Goal: Information Seeking & Learning: Learn about a topic

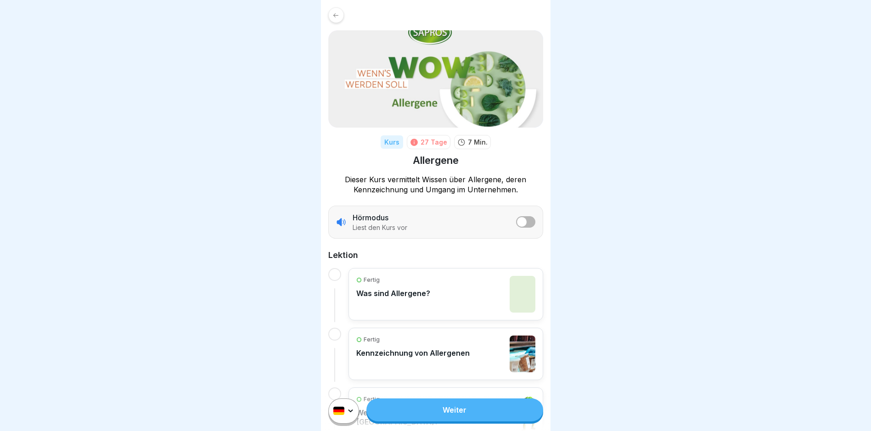
click at [336, 277] on div at bounding box center [334, 274] width 13 height 13
click at [443, 416] on link "Weiter" at bounding box center [455, 410] width 176 height 23
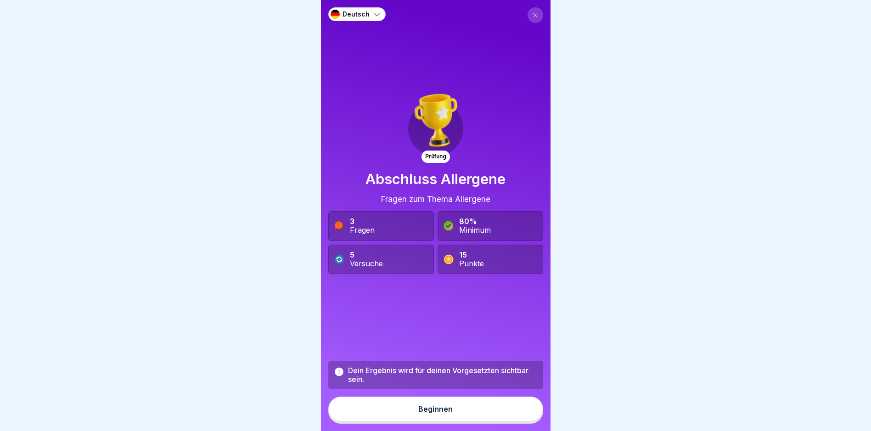
click at [429, 413] on div "Beginnen" at bounding box center [435, 409] width 34 height 8
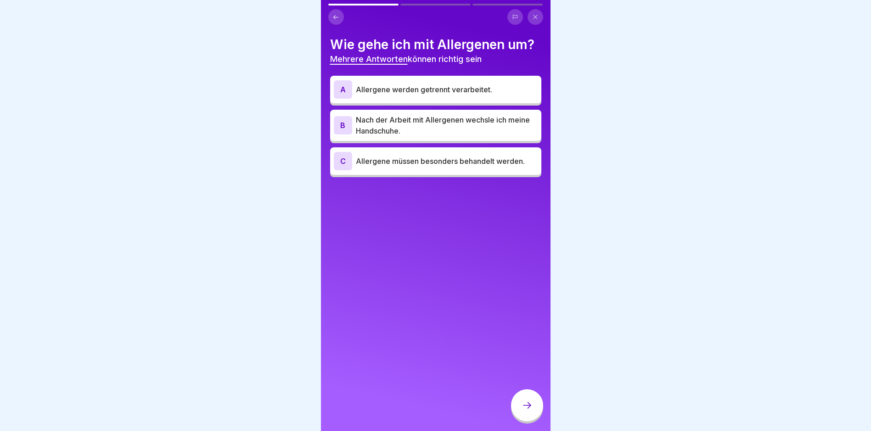
click at [534, 15] on icon at bounding box center [536, 17] width 6 height 6
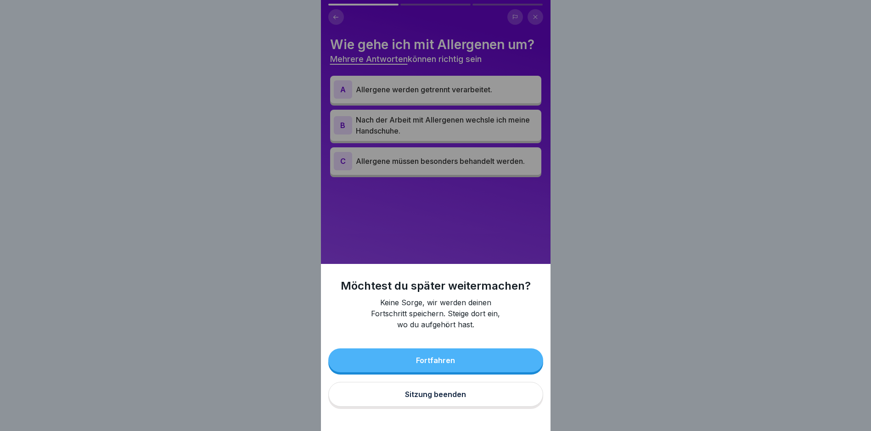
click at [435, 399] on div "Sitzung beenden" at bounding box center [435, 394] width 61 height 8
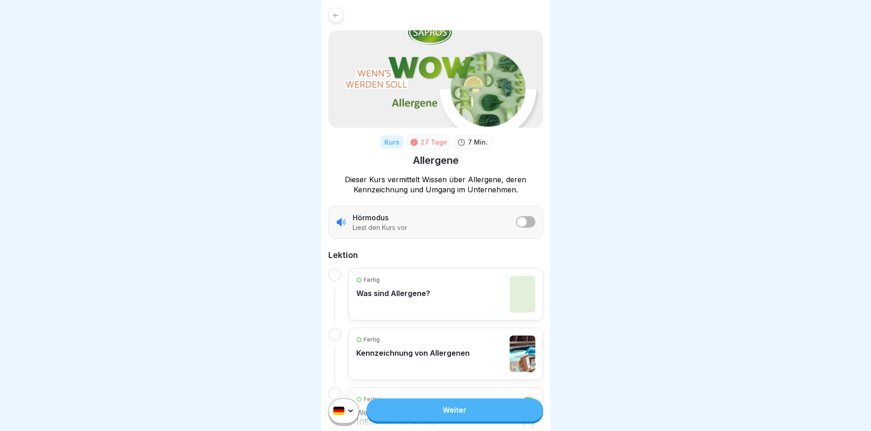
click at [436, 416] on link "Weiter" at bounding box center [455, 410] width 176 height 23
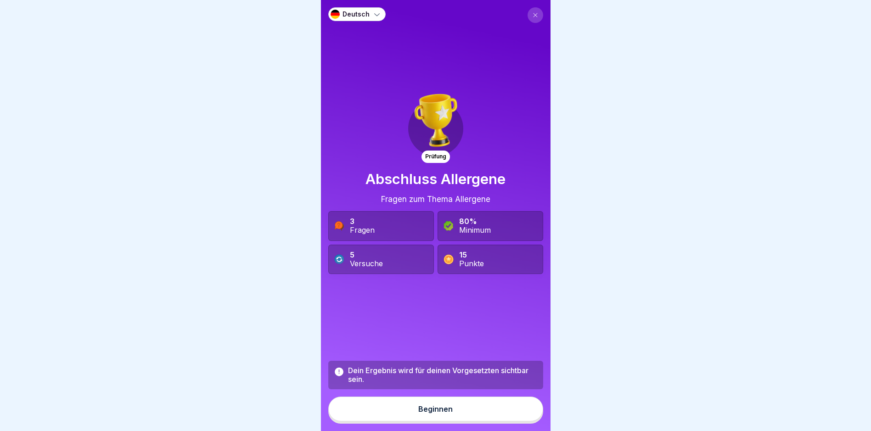
click at [533, 13] on icon at bounding box center [536, 15] width 6 height 6
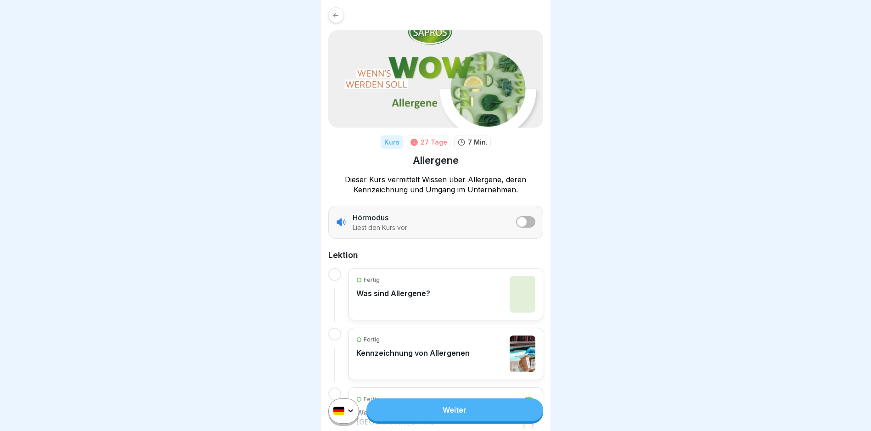
click at [522, 223] on button "listener mode" at bounding box center [525, 221] width 19 height 11
click at [439, 413] on link "Weiter" at bounding box center [455, 410] width 176 height 23
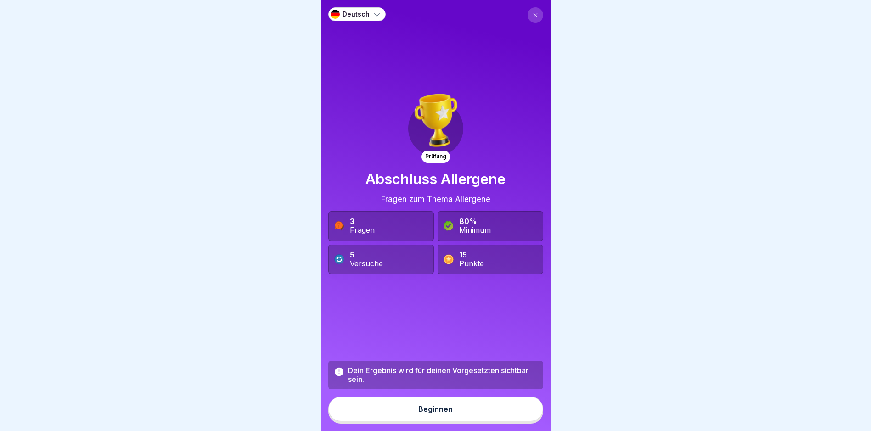
click at [533, 14] on icon at bounding box center [535, 15] width 4 height 4
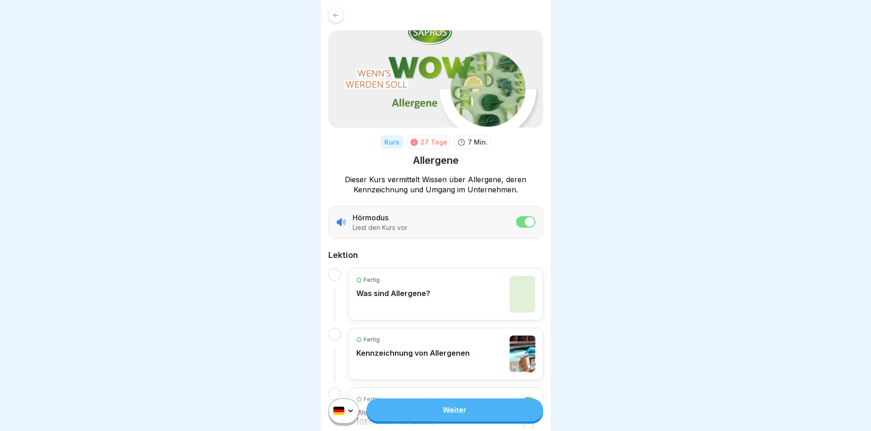
click at [525, 224] on span "listener mode" at bounding box center [530, 222] width 10 height 10
click at [429, 414] on link "Weiter" at bounding box center [455, 410] width 176 height 23
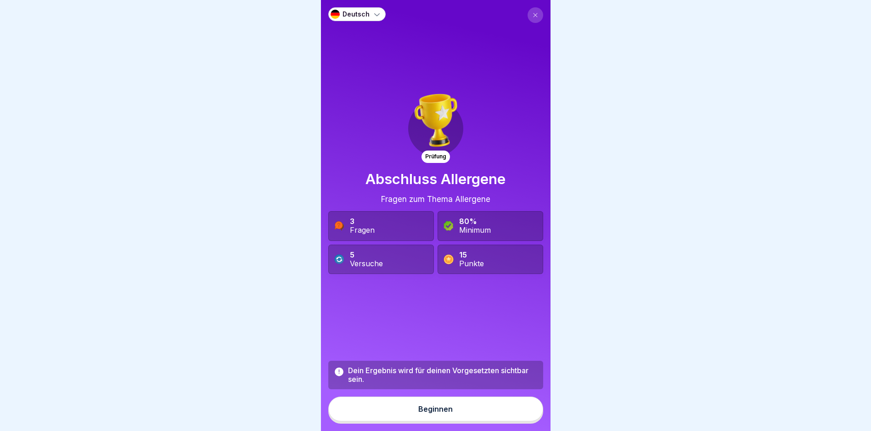
click at [535, 11] on button at bounding box center [536, 15] width 16 height 16
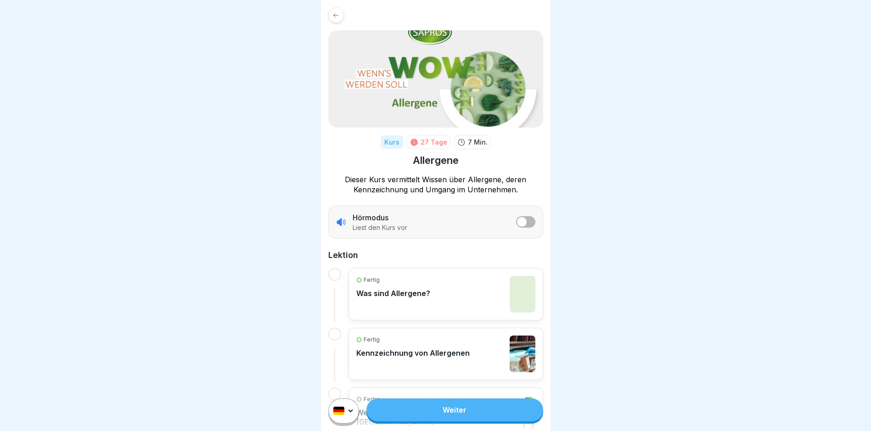
click at [335, 17] on icon at bounding box center [335, 15] width 5 height 4
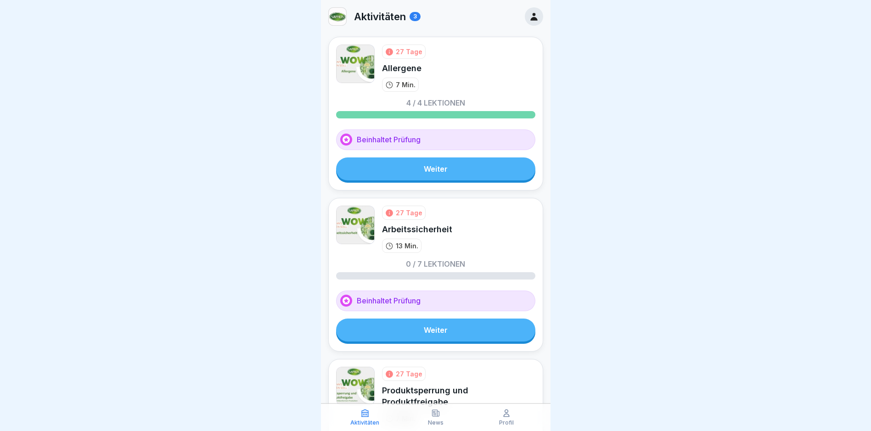
click at [396, 164] on link "Weiter" at bounding box center [435, 169] width 199 height 23
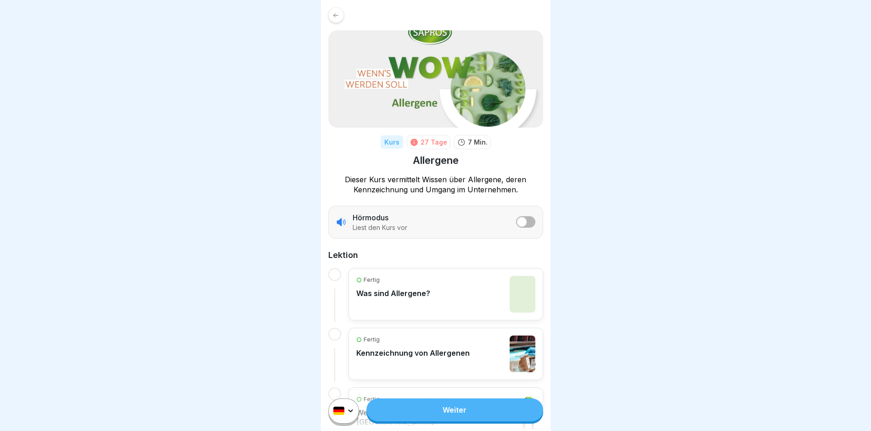
click at [420, 417] on link "Weiter" at bounding box center [455, 410] width 176 height 23
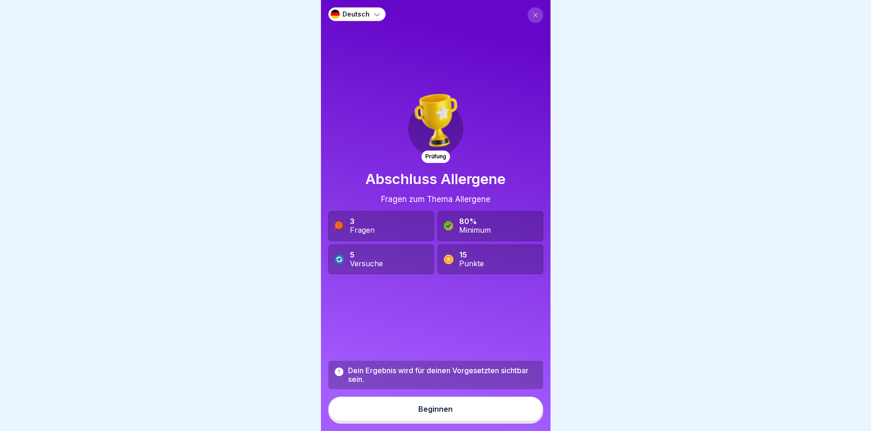
click at [533, 14] on icon at bounding box center [535, 15] width 4 height 4
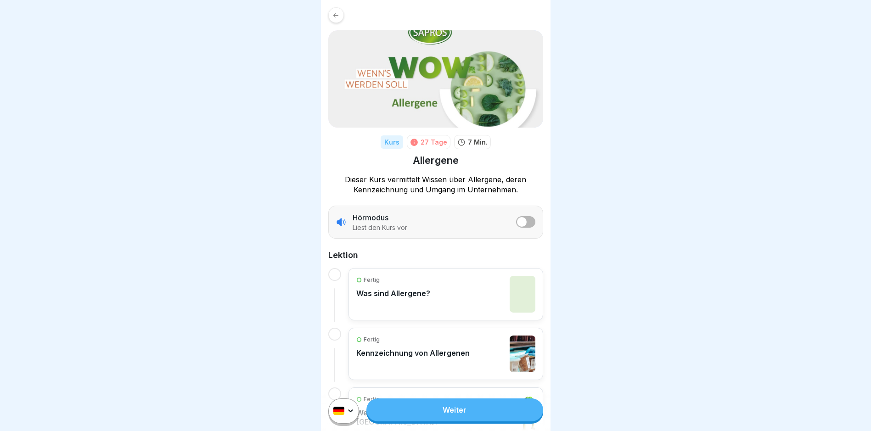
click at [337, 16] on icon at bounding box center [336, 15] width 7 height 7
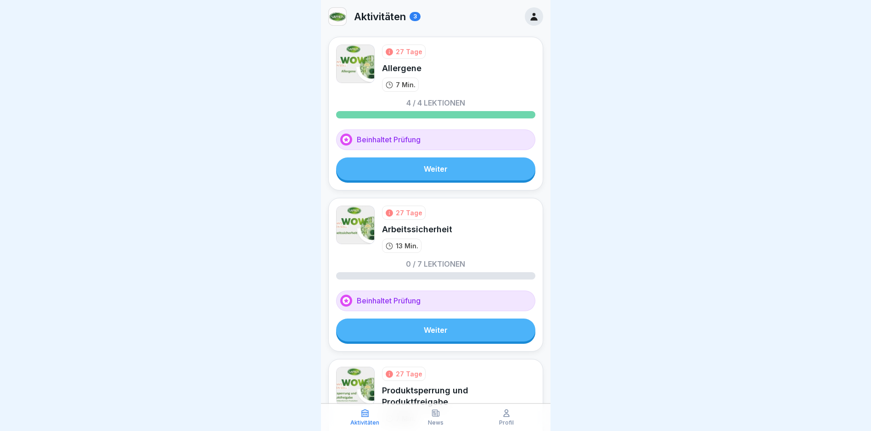
click at [337, 16] on img at bounding box center [337, 16] width 17 height 17
click at [409, 166] on link "Weiter" at bounding box center [435, 169] width 199 height 23
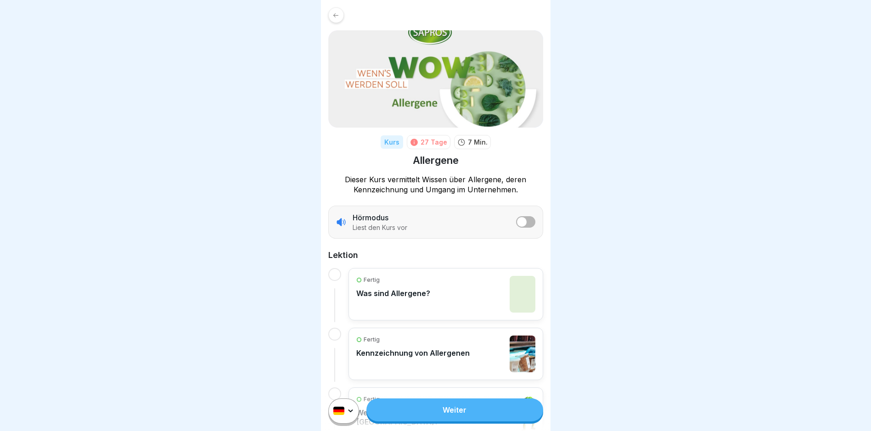
click at [448, 418] on link "Weiter" at bounding box center [455, 410] width 176 height 23
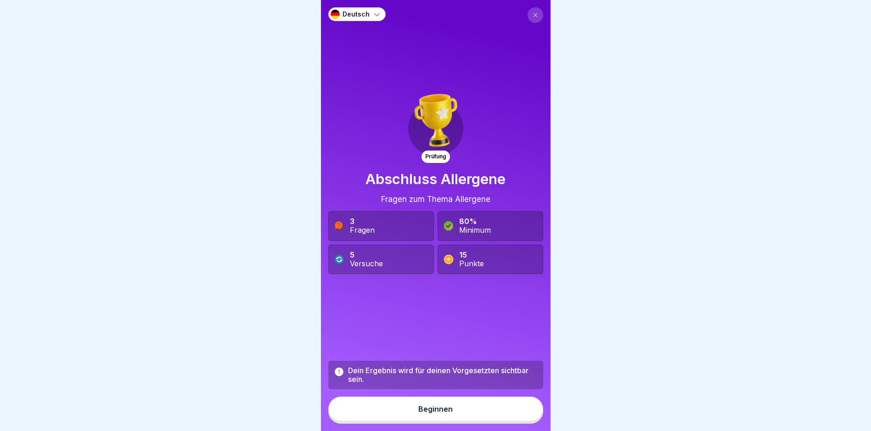
click at [431, 413] on div "Beginnen" at bounding box center [435, 409] width 34 height 8
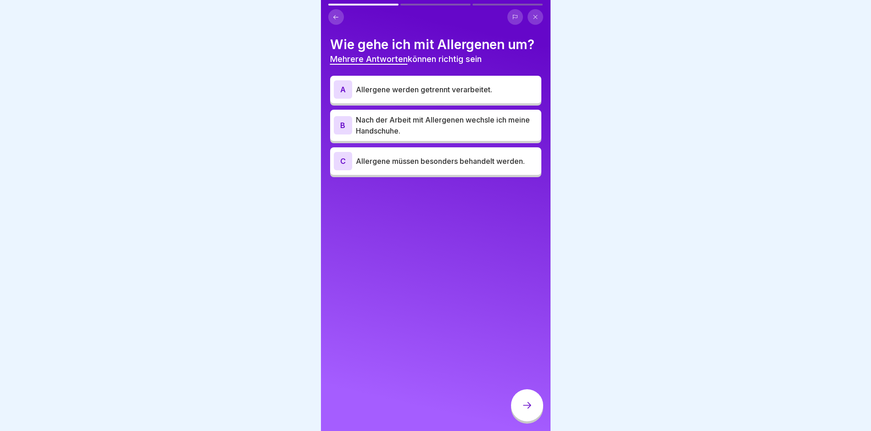
click at [340, 125] on div "B" at bounding box center [343, 125] width 18 height 18
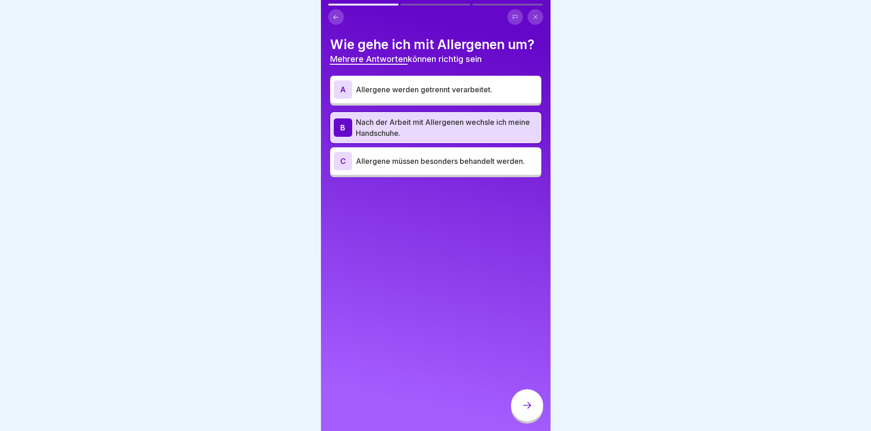
click at [522, 411] on icon at bounding box center [527, 405] width 11 height 11
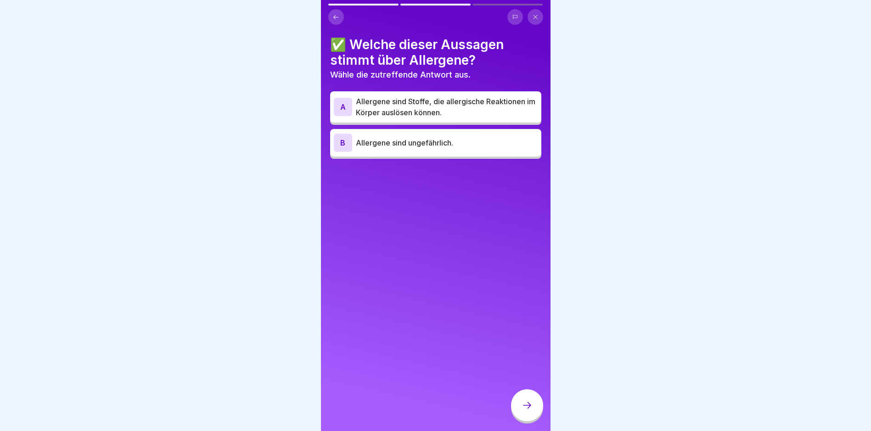
click at [345, 110] on div "A" at bounding box center [343, 107] width 18 height 18
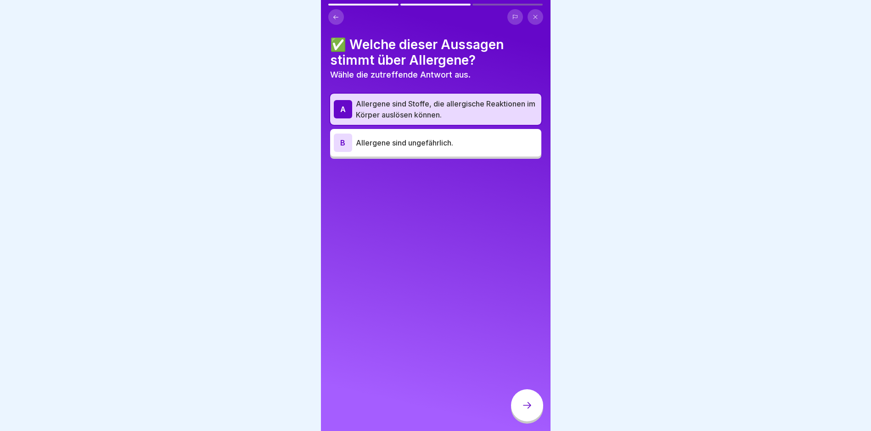
click at [527, 411] on icon at bounding box center [527, 405] width 11 height 11
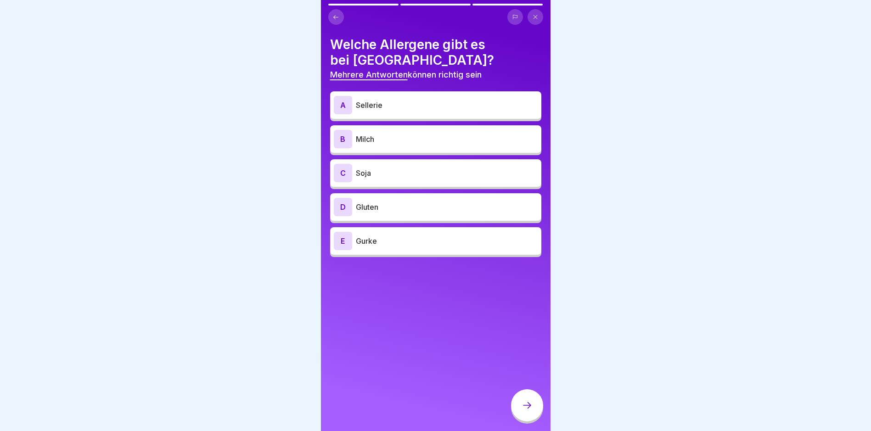
click at [362, 210] on p "Gluten" at bounding box center [447, 207] width 182 height 11
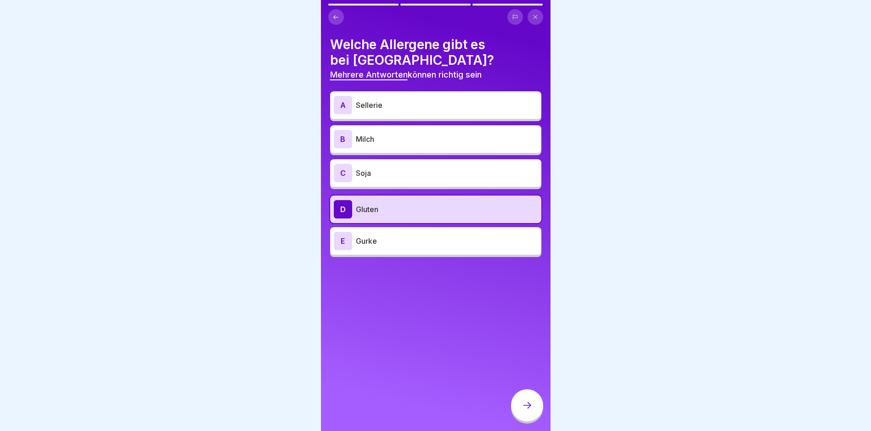
click at [356, 141] on p "Milch" at bounding box center [447, 139] width 182 height 11
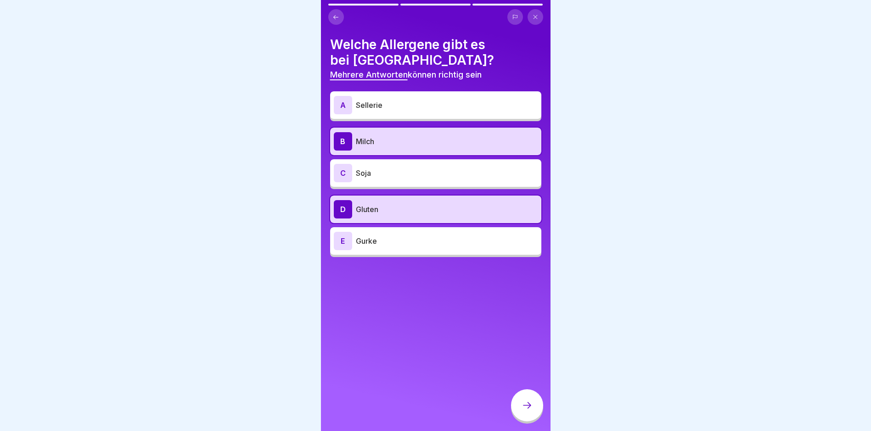
click at [371, 174] on p "Soja" at bounding box center [447, 173] width 182 height 11
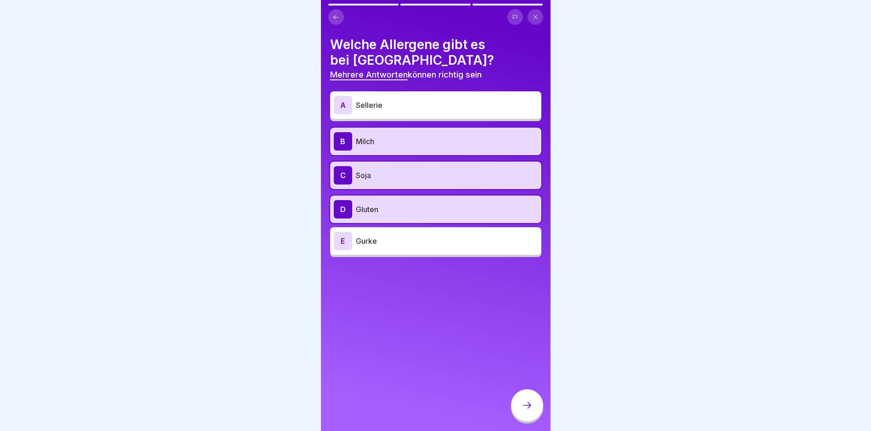
click at [365, 107] on p "Sellerie" at bounding box center [447, 105] width 182 height 11
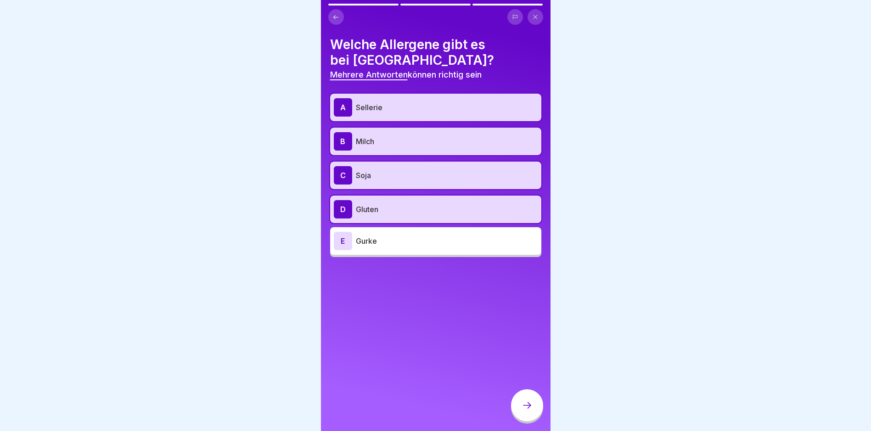
click at [521, 416] on div at bounding box center [527, 406] width 32 height 32
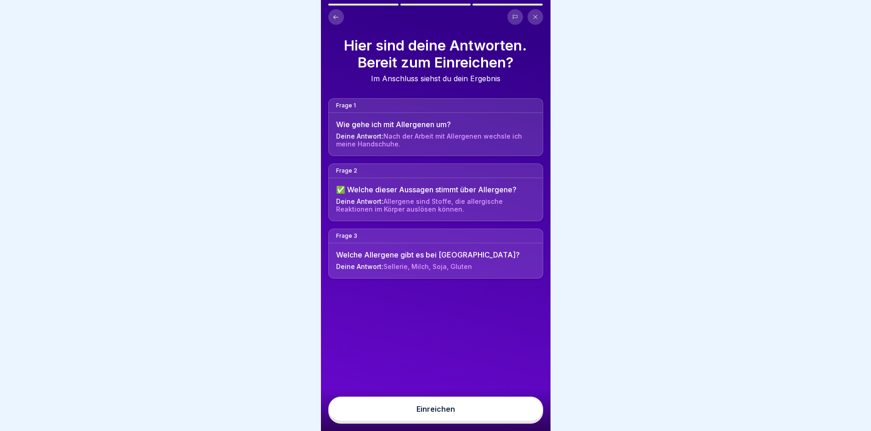
click at [426, 413] on div "Einreichen" at bounding box center [436, 409] width 39 height 8
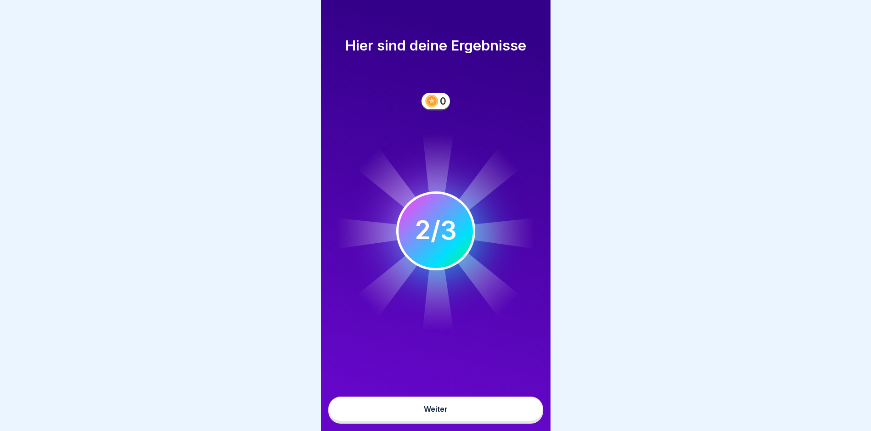
click at [436, 413] on div "Weiter" at bounding box center [436, 409] width 24 height 8
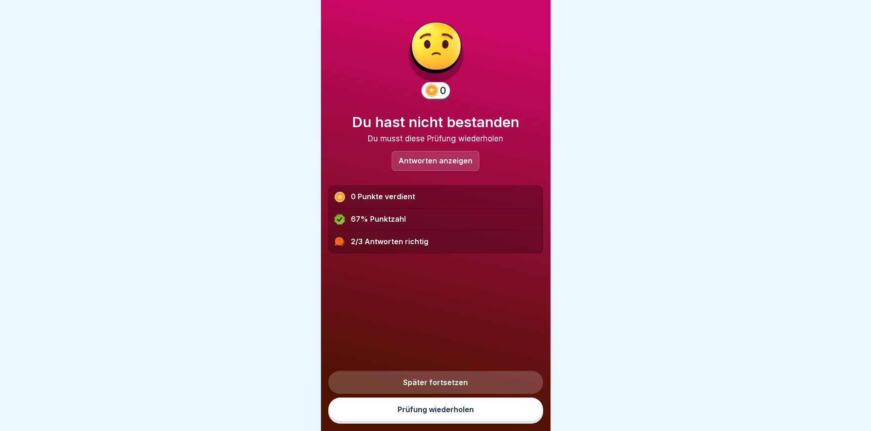
click at [406, 420] on link "Prüfung wiederholen" at bounding box center [435, 410] width 215 height 24
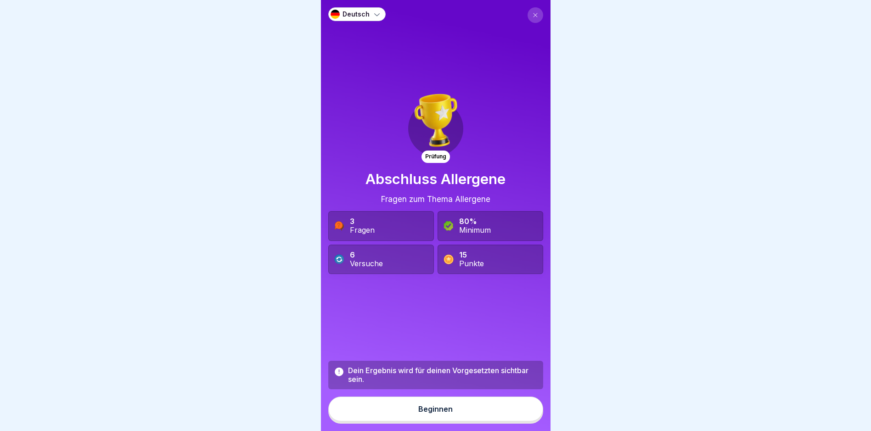
click at [424, 413] on div "Beginnen" at bounding box center [435, 409] width 34 height 8
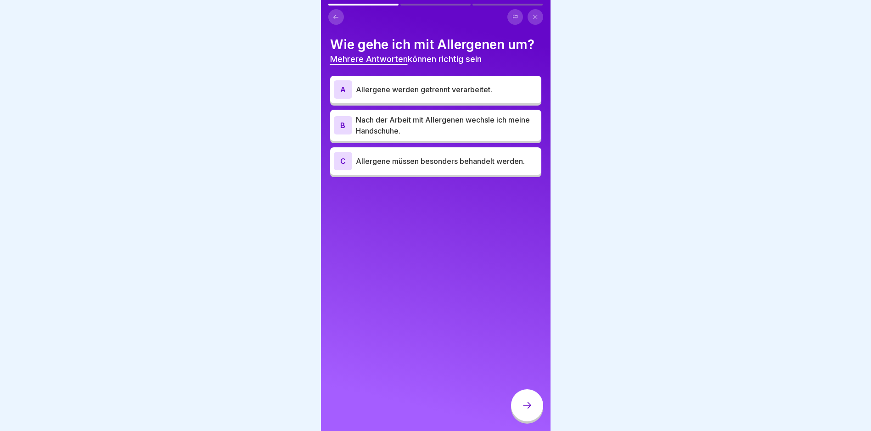
click at [371, 89] on p "Allergene werden getrennt verarbeitet." at bounding box center [447, 89] width 182 height 11
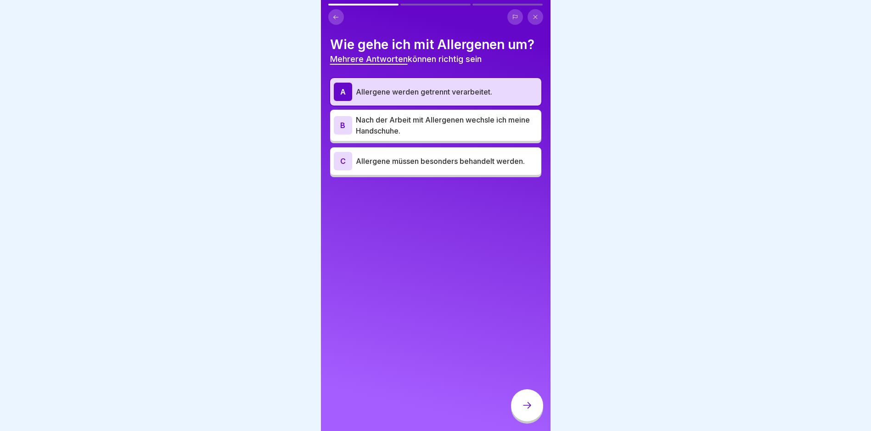
click at [345, 121] on div "B" at bounding box center [343, 125] width 18 height 18
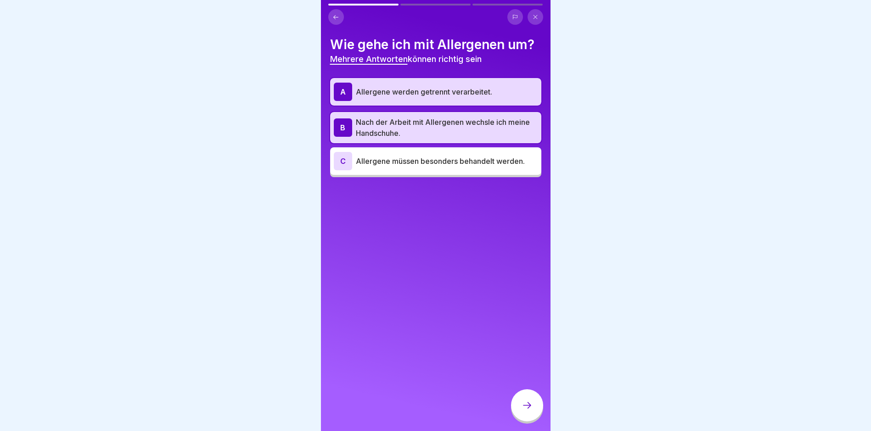
click at [344, 166] on div "C" at bounding box center [343, 161] width 18 height 18
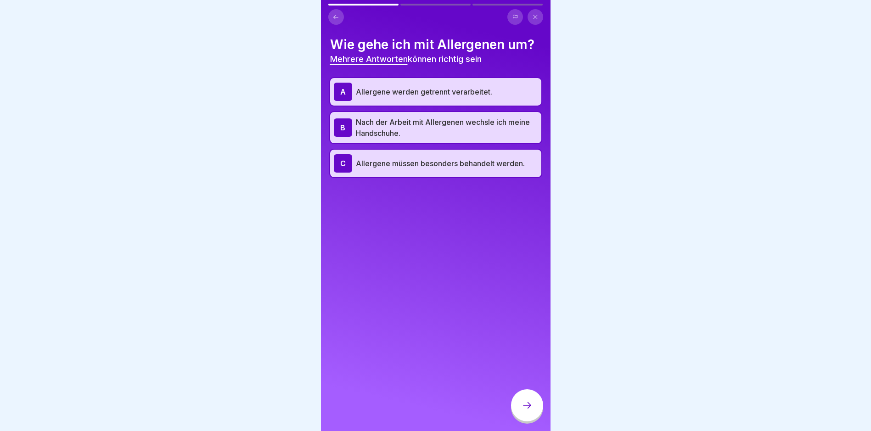
click at [522, 411] on icon at bounding box center [527, 405] width 11 height 11
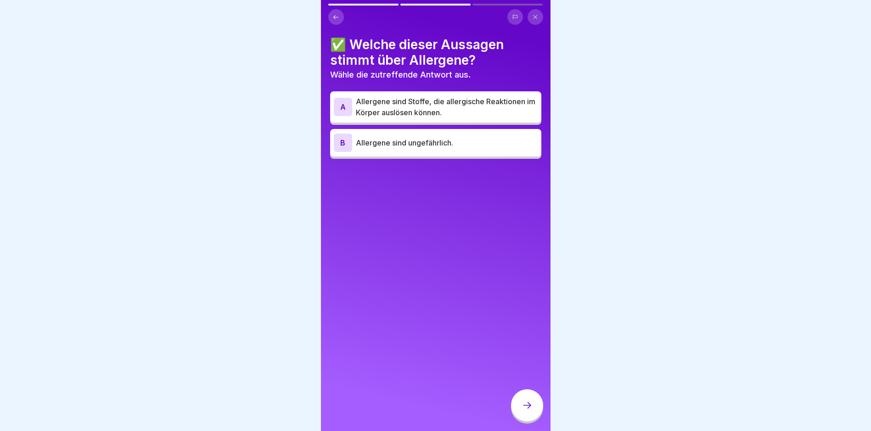
click at [338, 104] on div "A" at bounding box center [343, 107] width 18 height 18
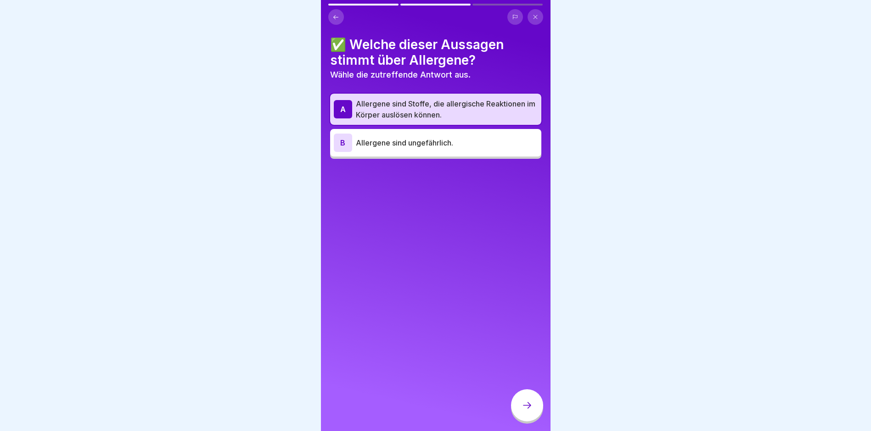
click at [524, 402] on div at bounding box center [527, 406] width 32 height 32
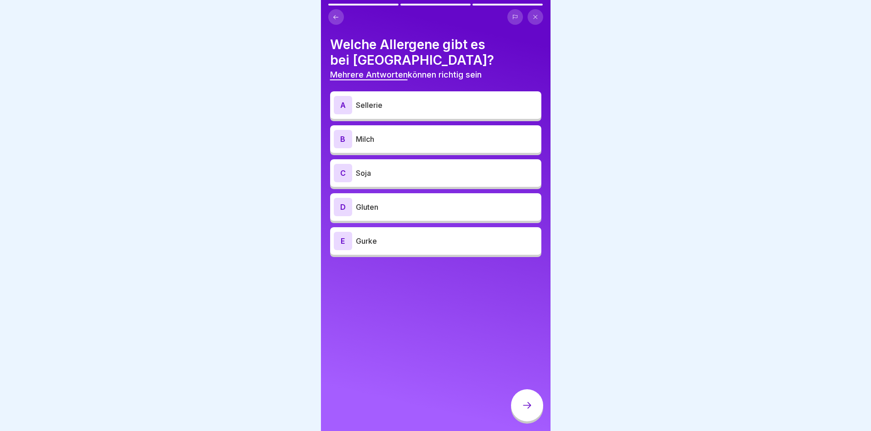
click at [334, 21] on button at bounding box center [336, 17] width 16 height 16
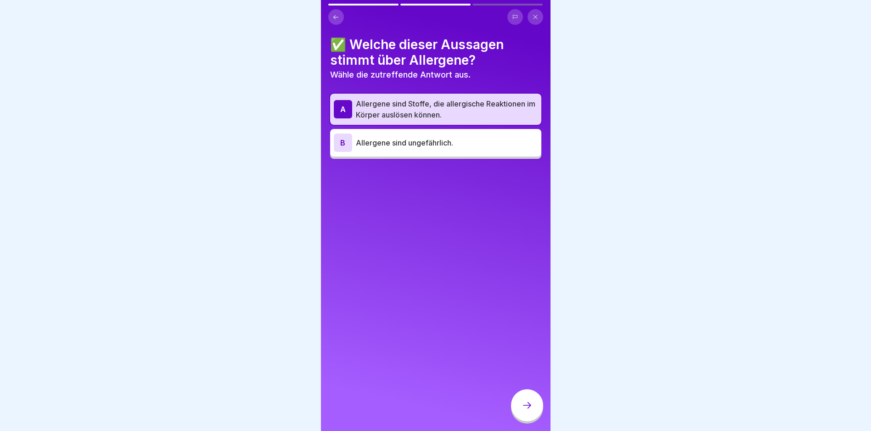
click at [525, 411] on icon at bounding box center [527, 405] width 11 height 11
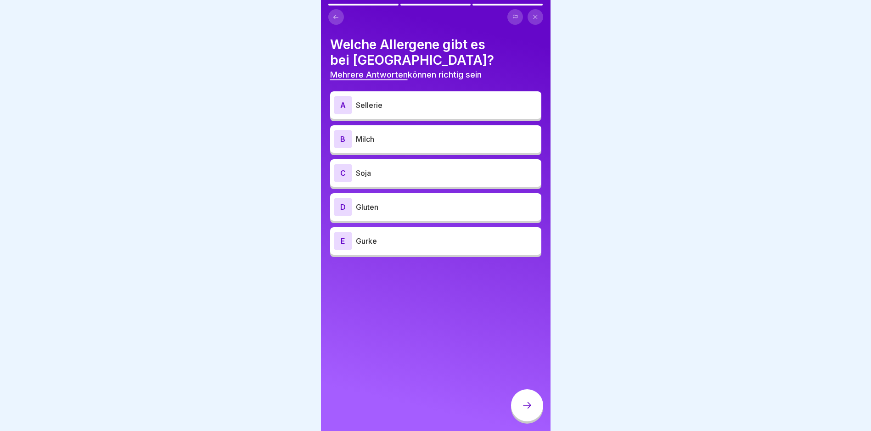
click at [377, 108] on p "Sellerie" at bounding box center [447, 105] width 182 height 11
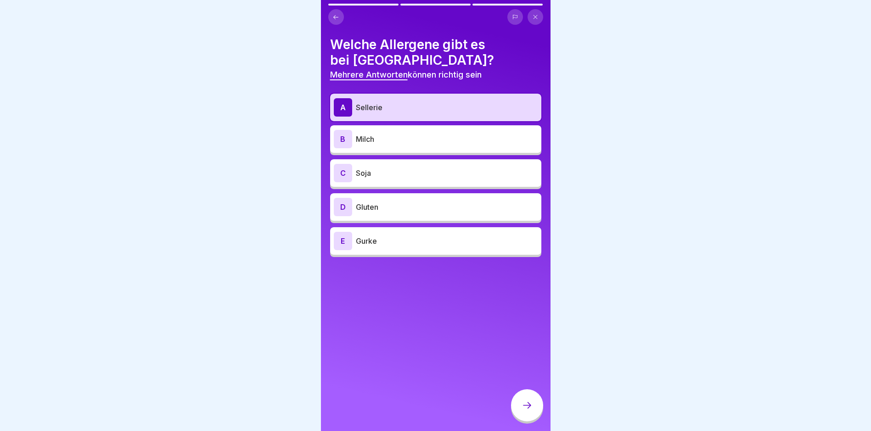
click at [372, 140] on p "Milch" at bounding box center [447, 139] width 182 height 11
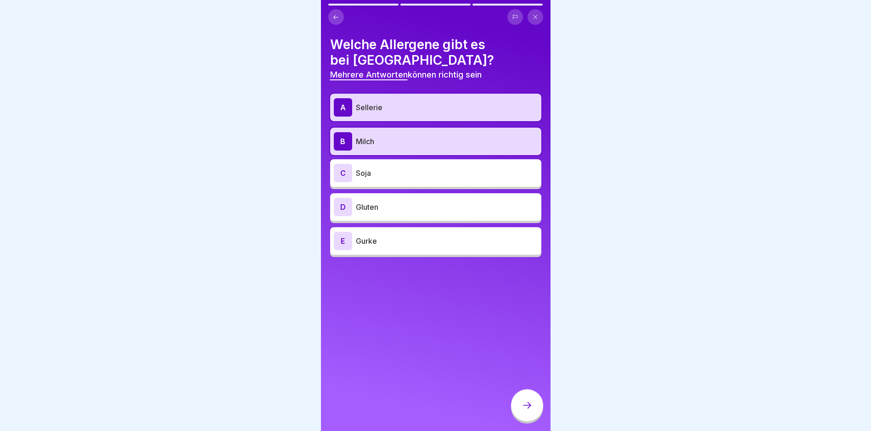
click at [373, 174] on p "Soja" at bounding box center [447, 173] width 182 height 11
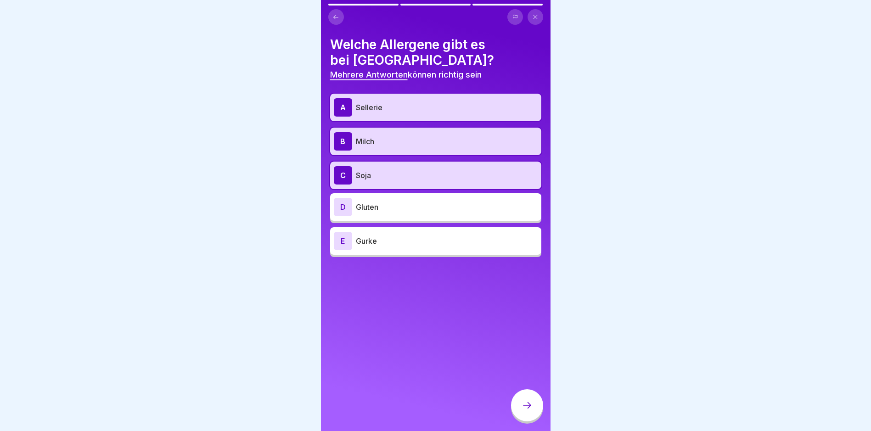
click at [372, 207] on p "Gluten" at bounding box center [447, 207] width 182 height 11
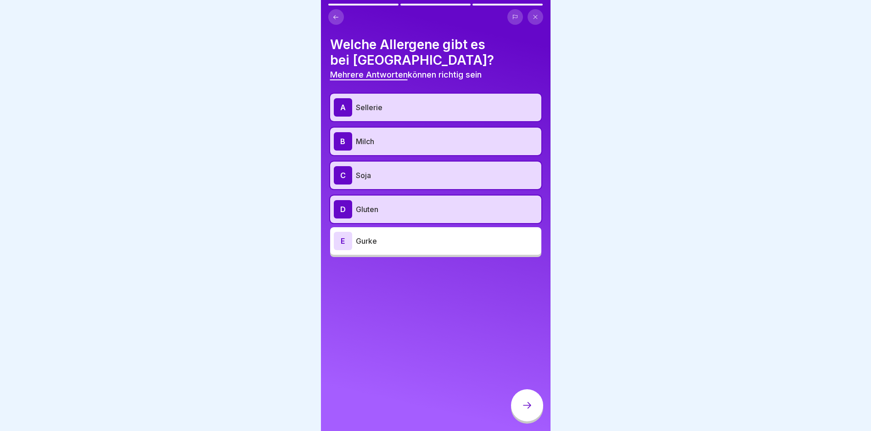
click at [533, 415] on div at bounding box center [527, 406] width 32 height 32
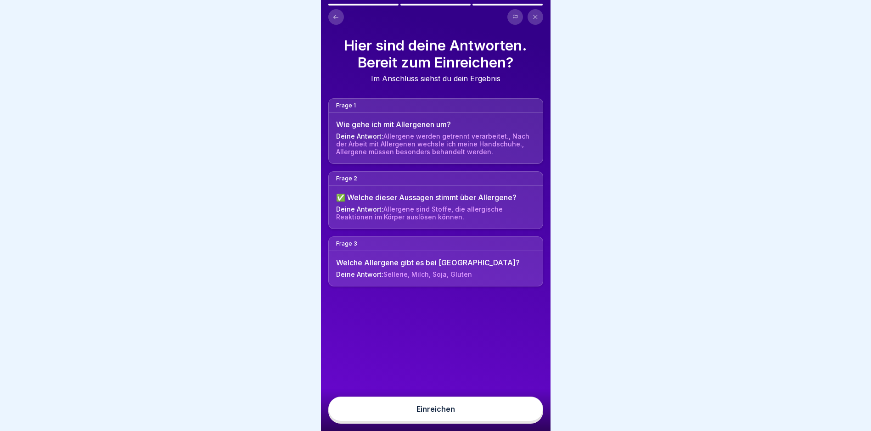
click at [423, 413] on div "Einreichen" at bounding box center [436, 409] width 39 height 8
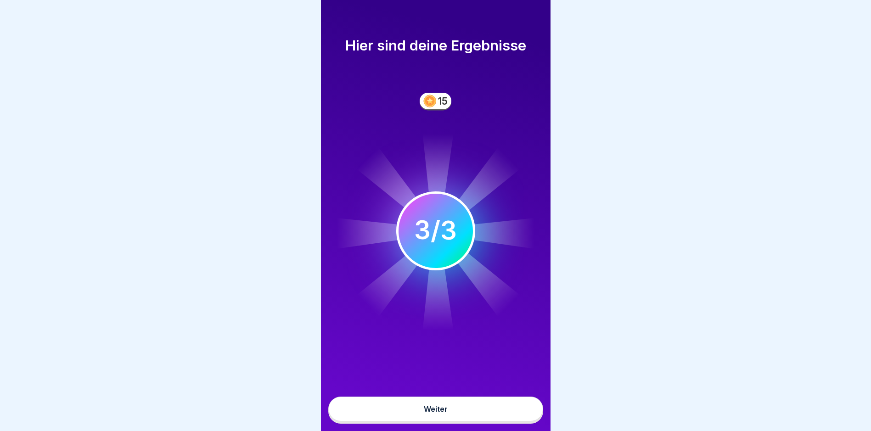
click at [433, 413] on div "Weiter" at bounding box center [436, 409] width 24 height 8
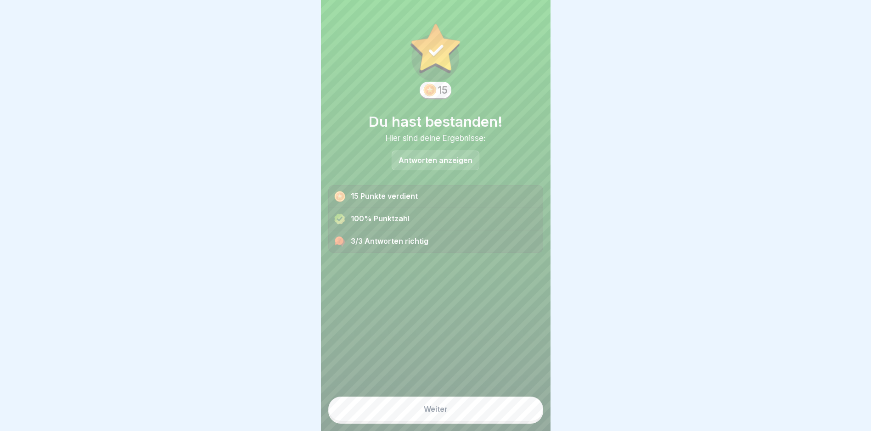
click at [406, 420] on button "Weiter" at bounding box center [435, 409] width 215 height 25
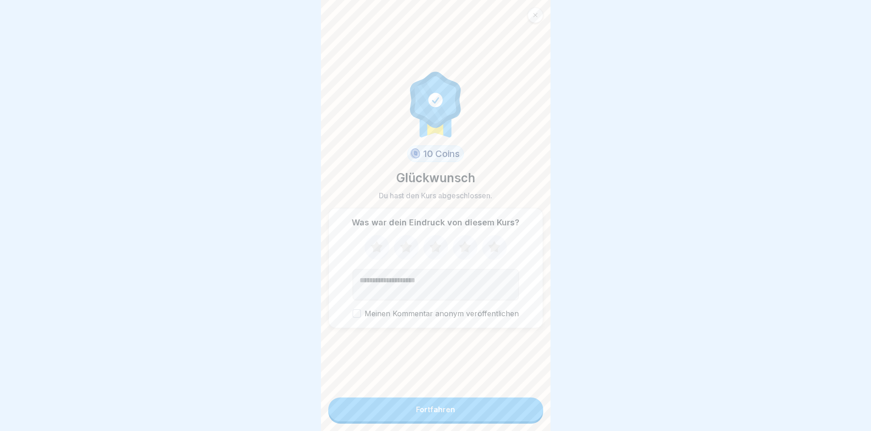
click at [417, 414] on div "Fortfahren" at bounding box center [435, 410] width 39 height 8
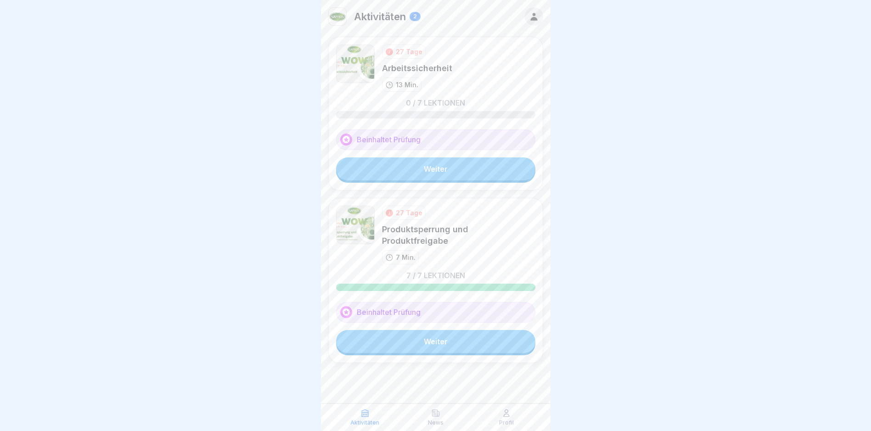
click at [446, 330] on link "Weiter" at bounding box center [435, 341] width 199 height 23
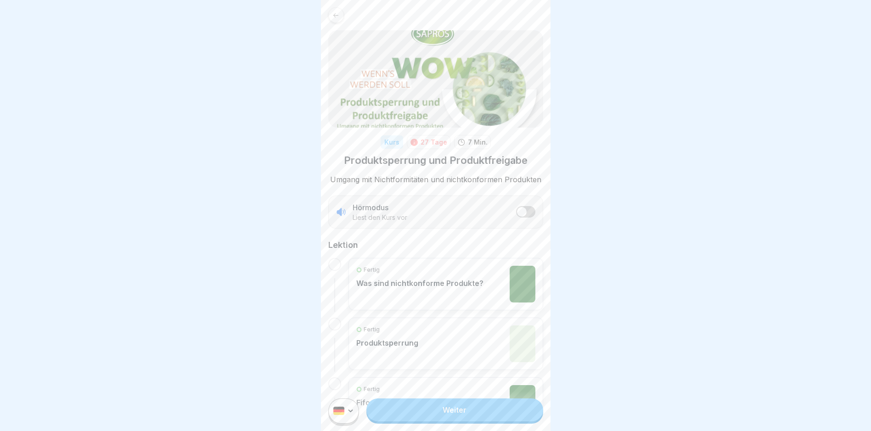
click at [425, 413] on link "Weiter" at bounding box center [455, 410] width 176 height 23
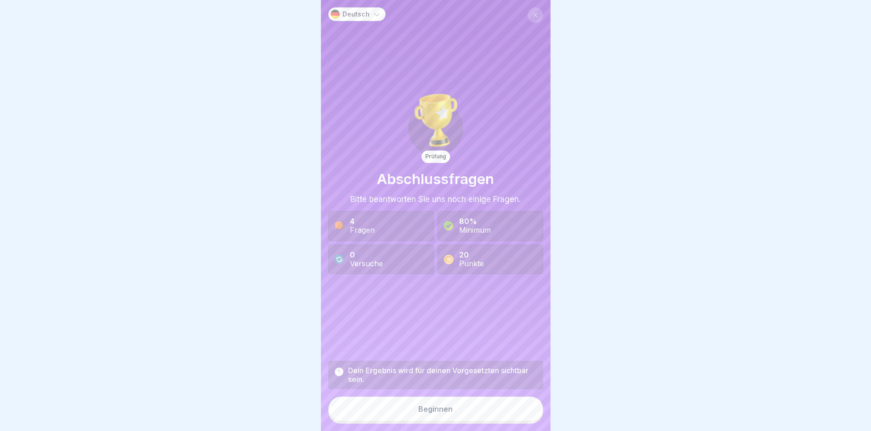
click at [419, 410] on button "Beginnen" at bounding box center [435, 409] width 215 height 25
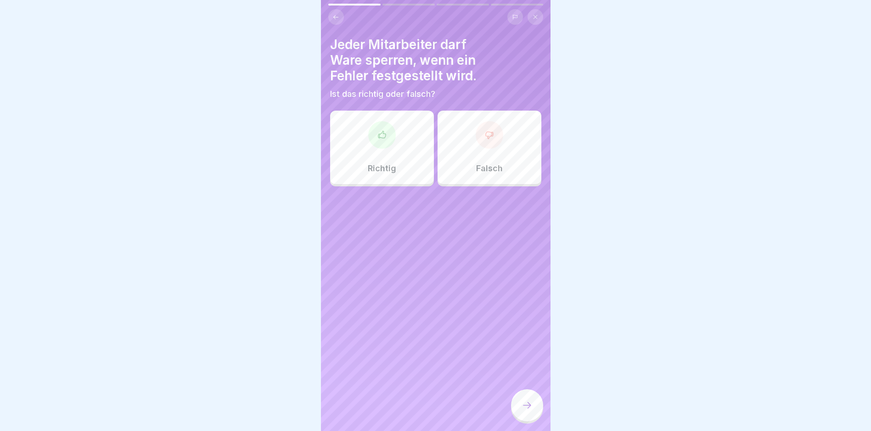
click at [389, 122] on div "Richtig" at bounding box center [382, 147] width 104 height 73
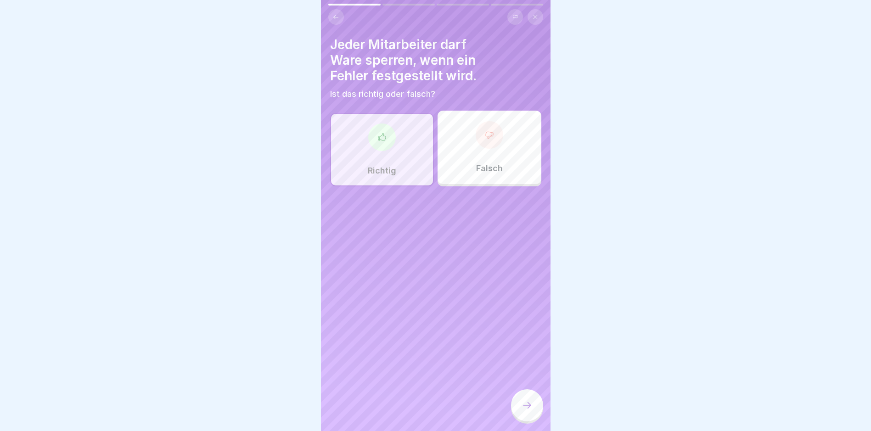
drag, startPoint x: 525, startPoint y: 403, endPoint x: 520, endPoint y: 396, distance: 8.5
click at [525, 402] on div at bounding box center [527, 406] width 32 height 32
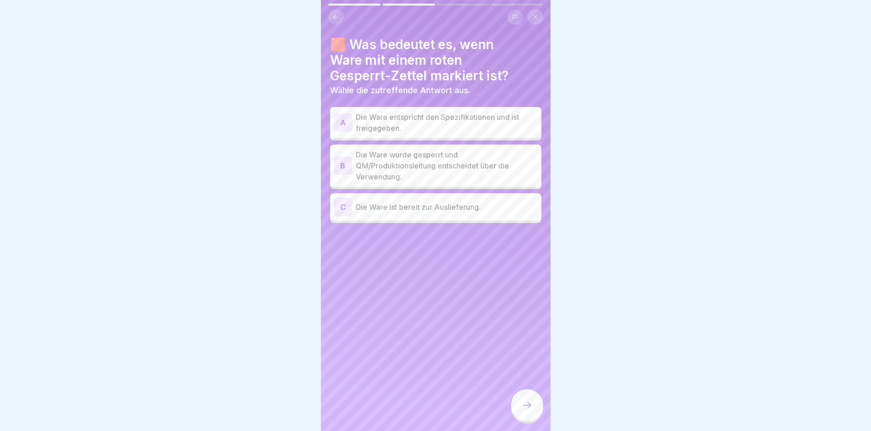
click at [342, 168] on div "B" at bounding box center [343, 166] width 18 height 18
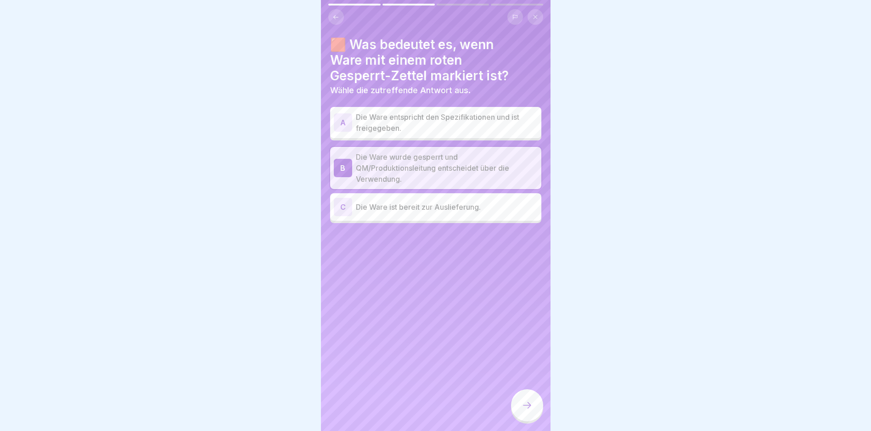
click at [522, 411] on icon at bounding box center [527, 405] width 11 height 11
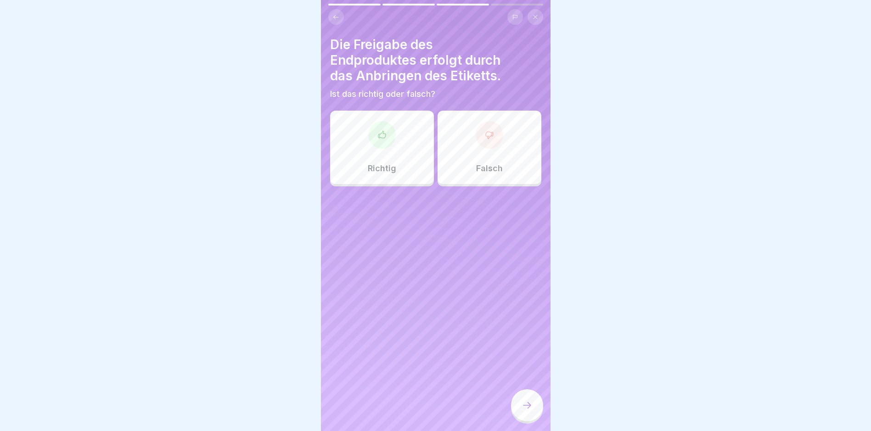
click at [382, 142] on div at bounding box center [382, 135] width 28 height 28
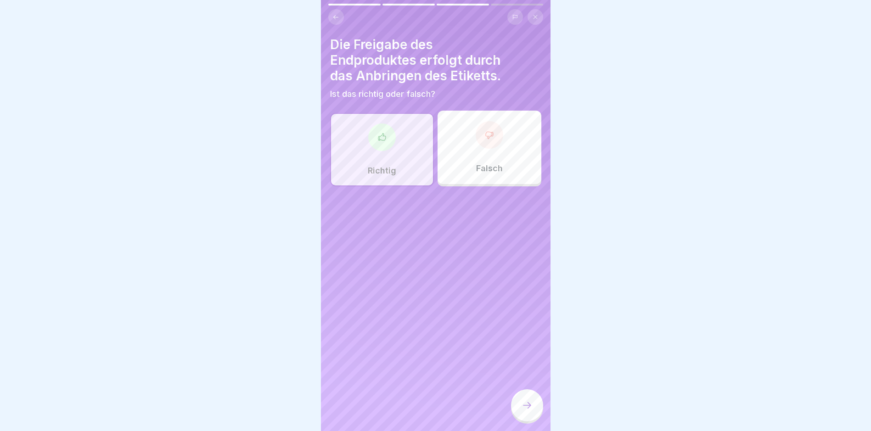
click at [528, 411] on icon at bounding box center [527, 405] width 11 height 11
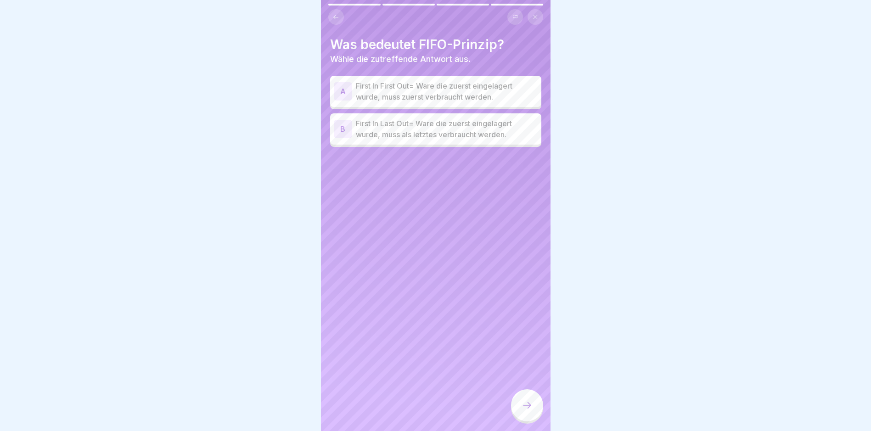
click at [350, 91] on div "A" at bounding box center [343, 91] width 18 height 18
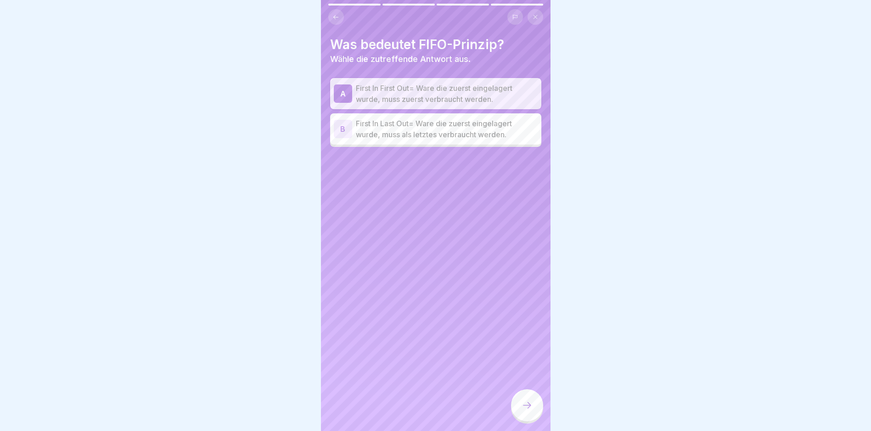
click at [525, 401] on div at bounding box center [527, 406] width 32 height 32
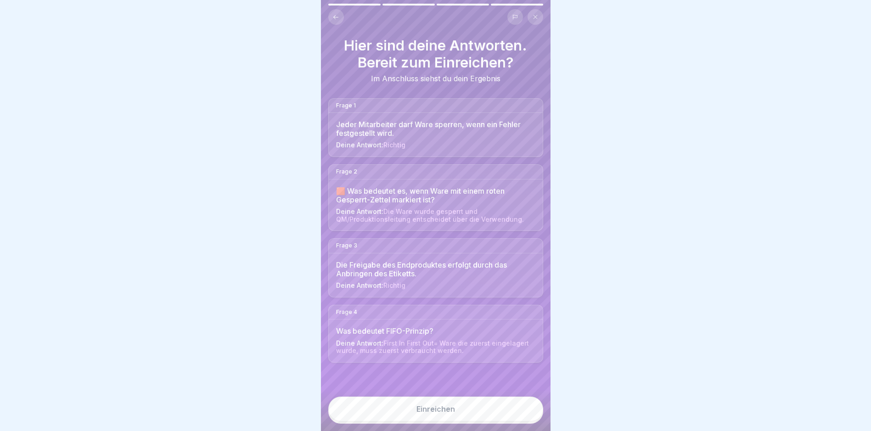
click at [372, 209] on div "Deine Antwort: Die Ware wurde gesperrt und QM/Produktionsleitung entscheidet üb…" at bounding box center [435, 216] width 199 height 16
click at [338, 17] on icon at bounding box center [336, 17] width 7 height 7
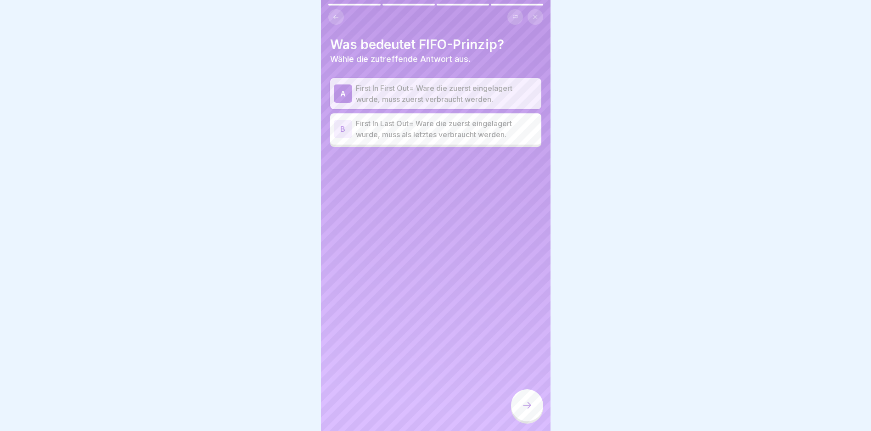
click at [337, 17] on icon at bounding box center [336, 17] width 7 height 7
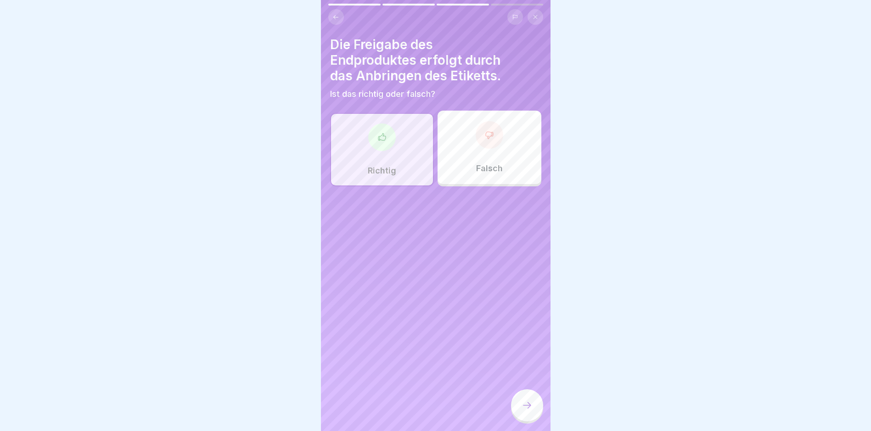
click at [337, 17] on icon at bounding box center [336, 17] width 7 height 7
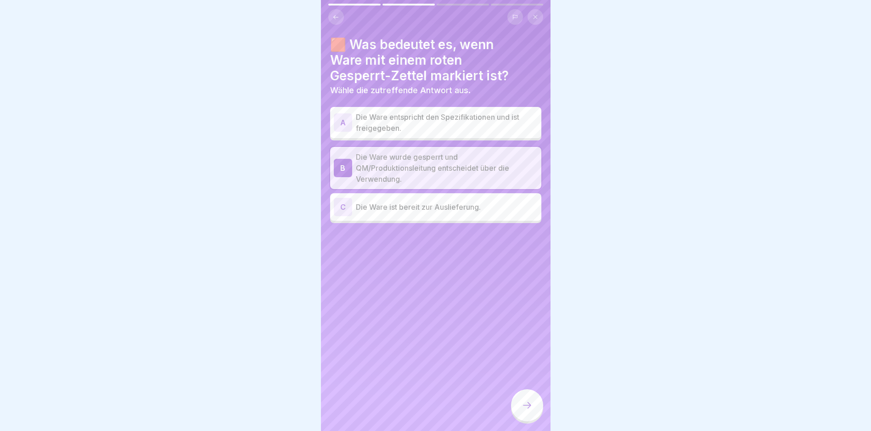
click at [527, 411] on icon at bounding box center [527, 405] width 11 height 11
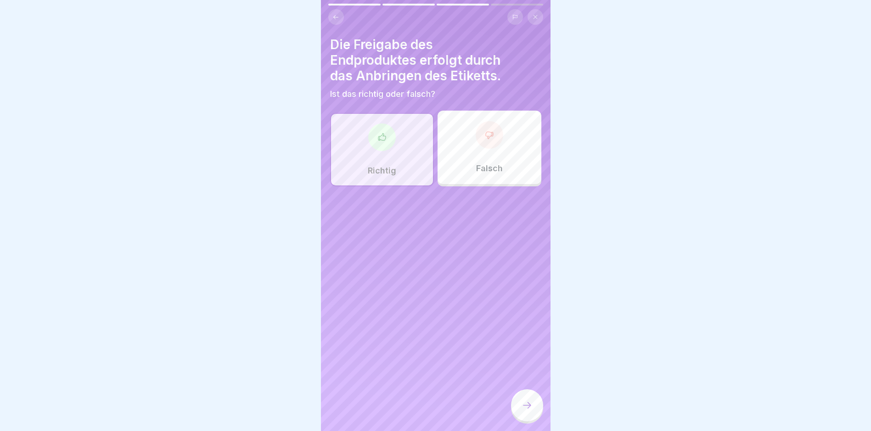
click at [527, 411] on icon at bounding box center [527, 405] width 11 height 11
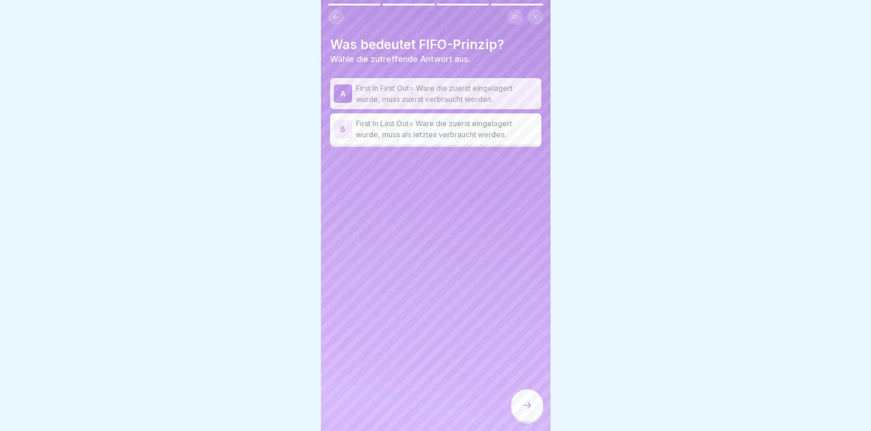
click at [529, 411] on icon at bounding box center [527, 405] width 11 height 11
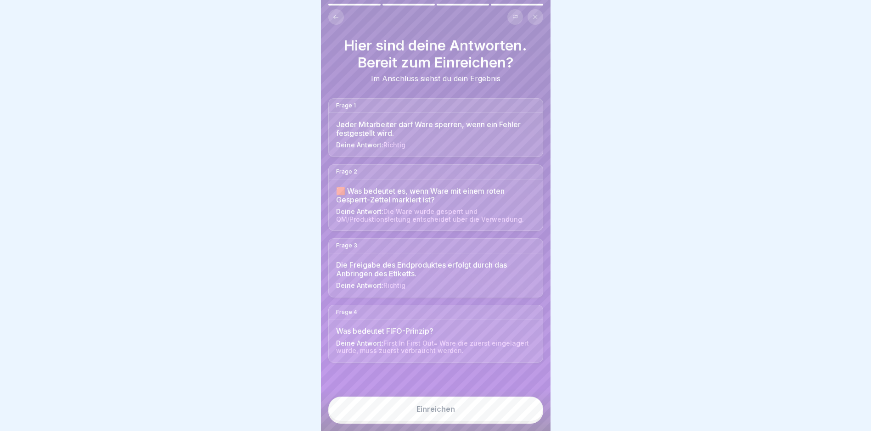
click at [457, 414] on button "Einreichen" at bounding box center [435, 409] width 215 height 25
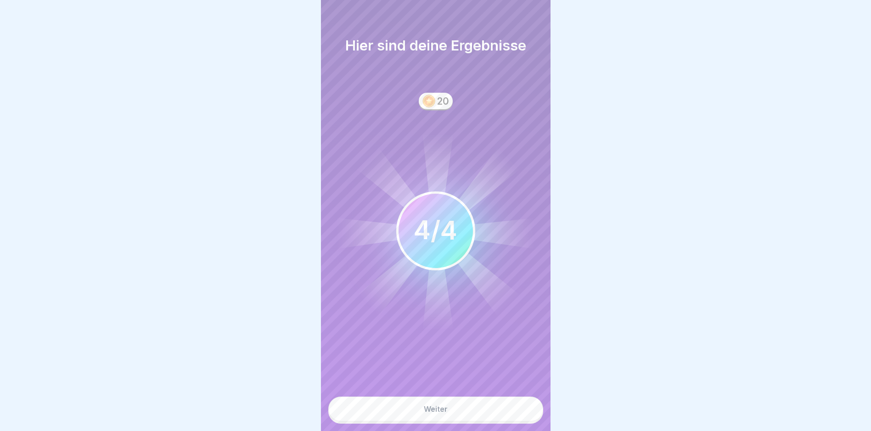
click at [445, 413] on div "Weiter" at bounding box center [436, 409] width 24 height 8
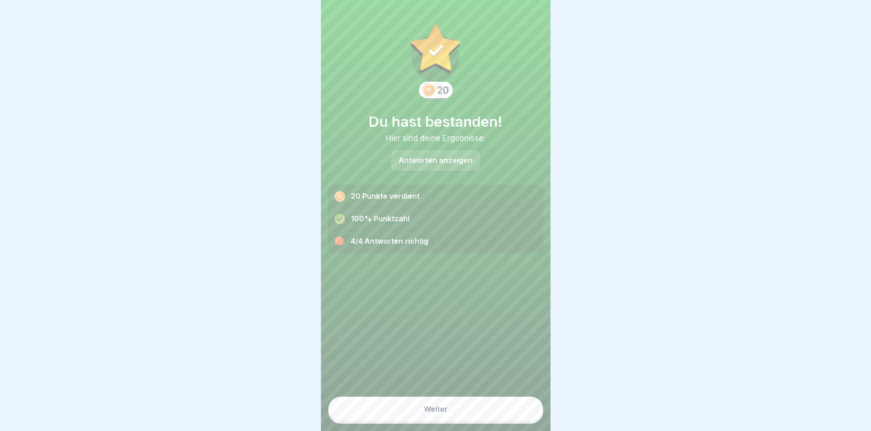
click at [435, 413] on div "Weiter" at bounding box center [436, 409] width 24 height 8
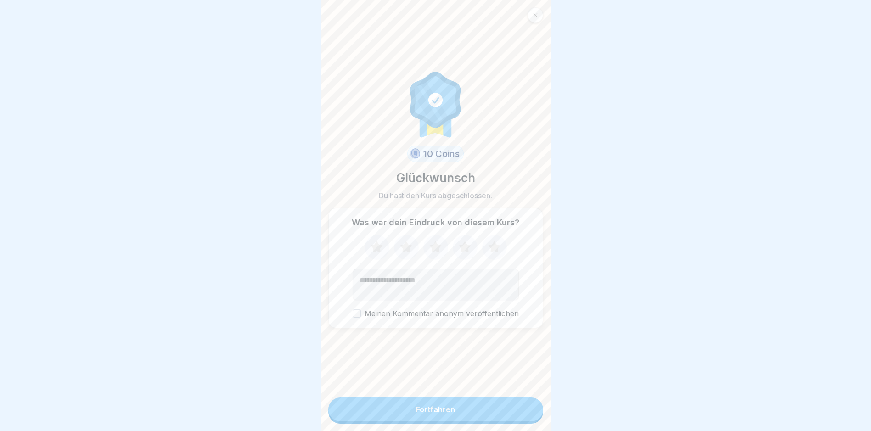
click at [427, 412] on button "Fortfahren" at bounding box center [435, 410] width 215 height 24
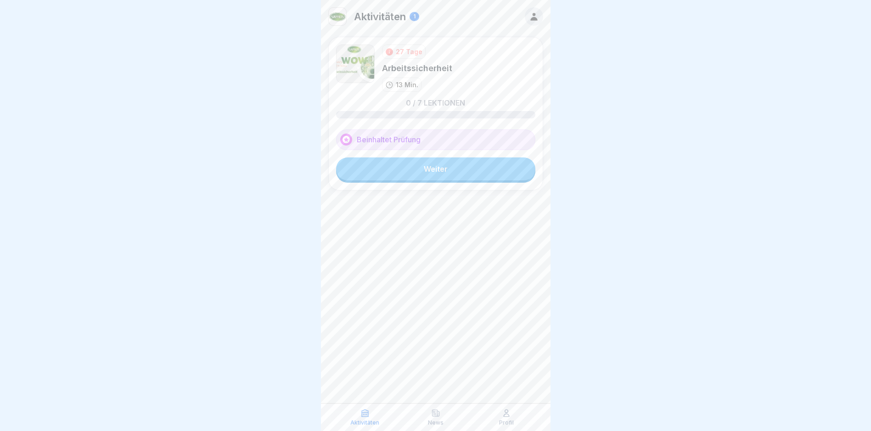
click at [435, 170] on link "Weiter" at bounding box center [435, 169] width 199 height 23
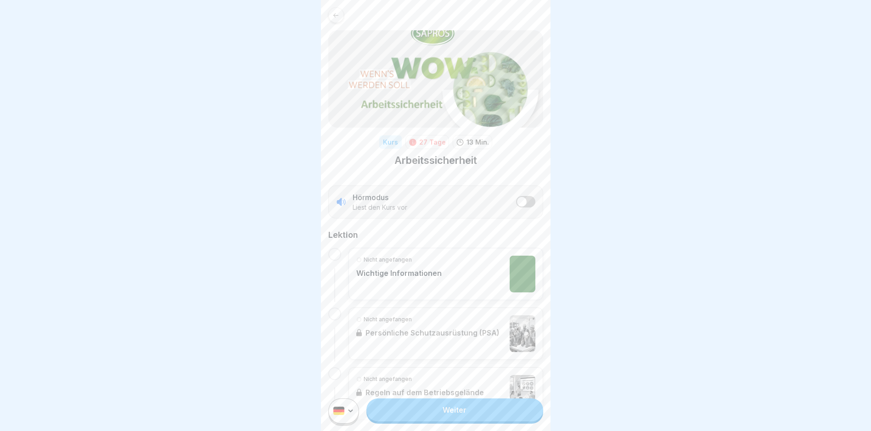
click at [441, 417] on link "Weiter" at bounding box center [455, 410] width 176 height 23
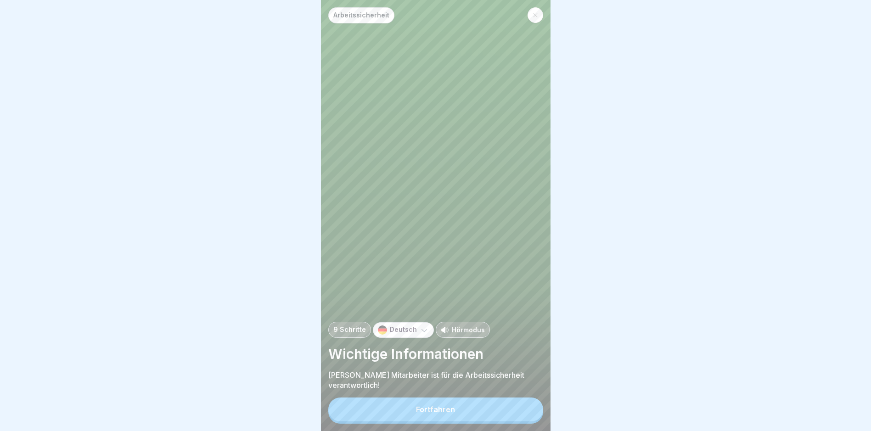
click at [418, 414] on div "Fortfahren" at bounding box center [435, 410] width 39 height 8
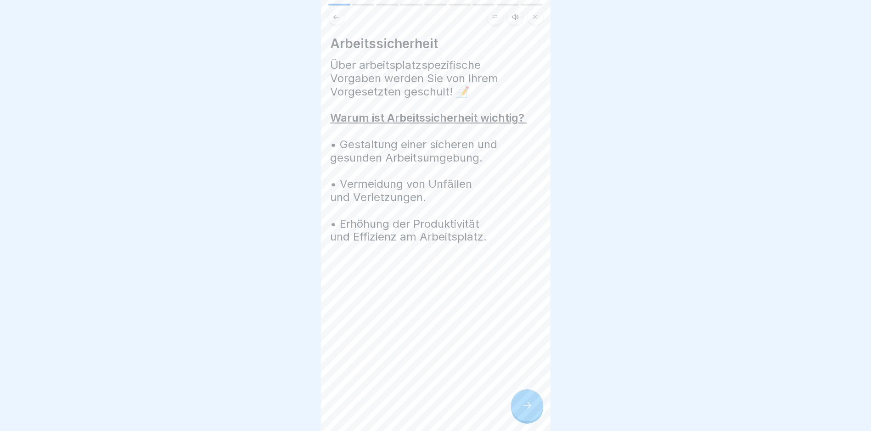
click at [515, 413] on div at bounding box center [527, 406] width 32 height 32
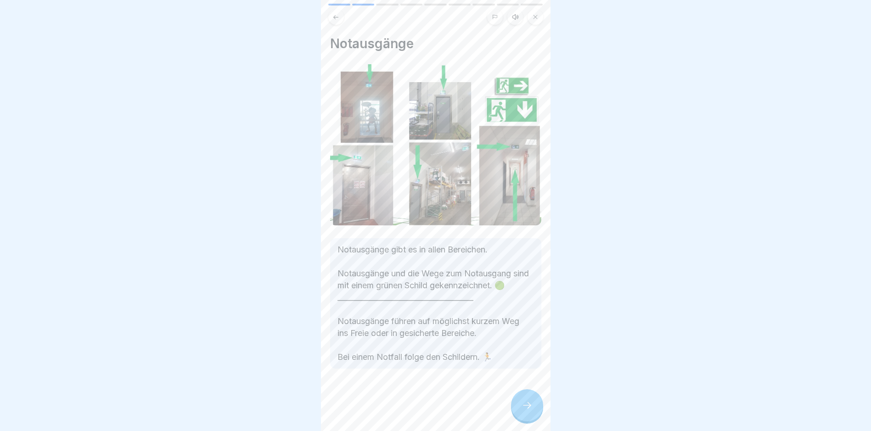
click at [529, 411] on icon at bounding box center [527, 405] width 11 height 11
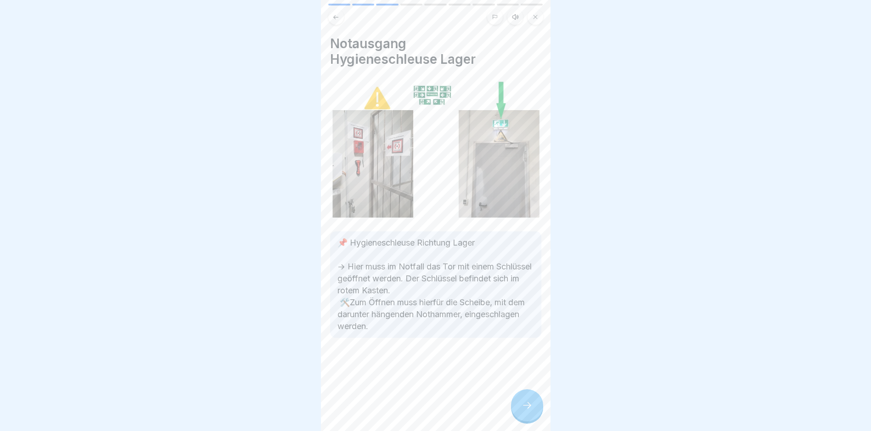
click at [528, 411] on icon at bounding box center [527, 405] width 11 height 11
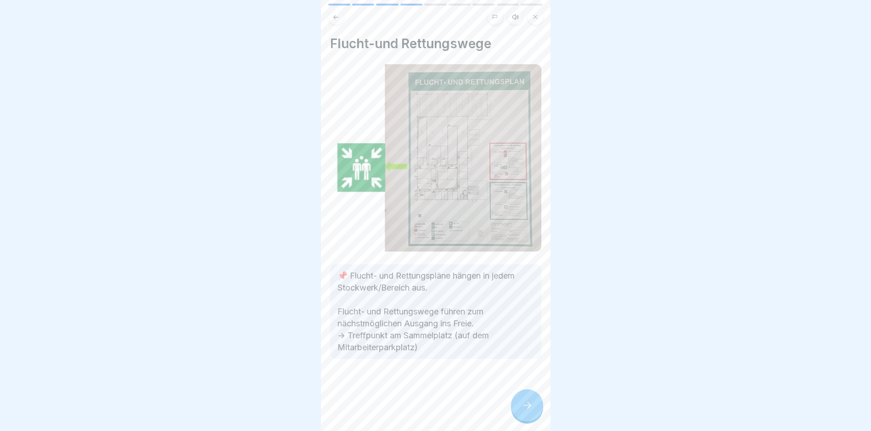
click at [530, 406] on div at bounding box center [527, 406] width 32 height 32
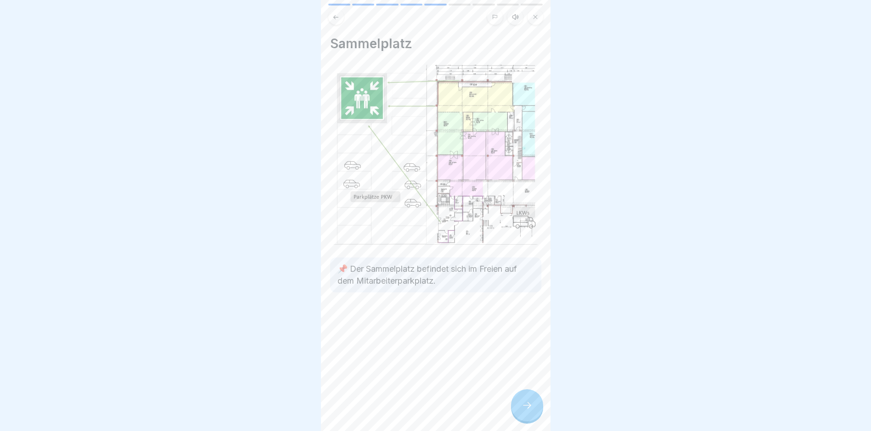
click at [524, 411] on icon at bounding box center [527, 405] width 11 height 11
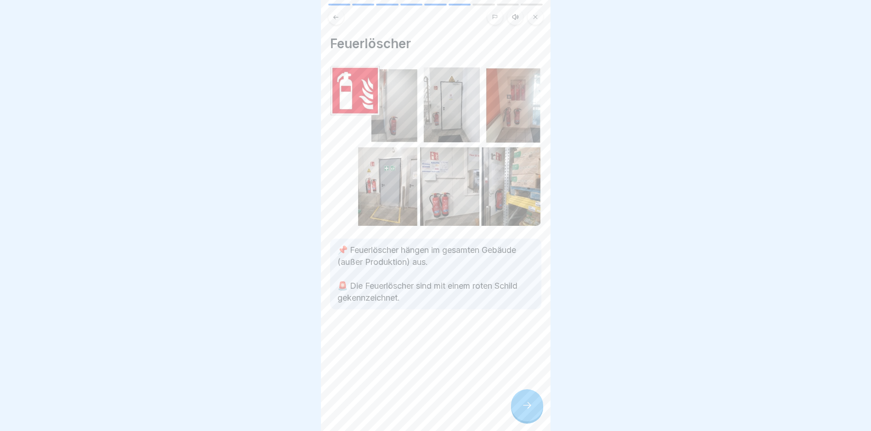
click at [523, 418] on div at bounding box center [527, 406] width 32 height 32
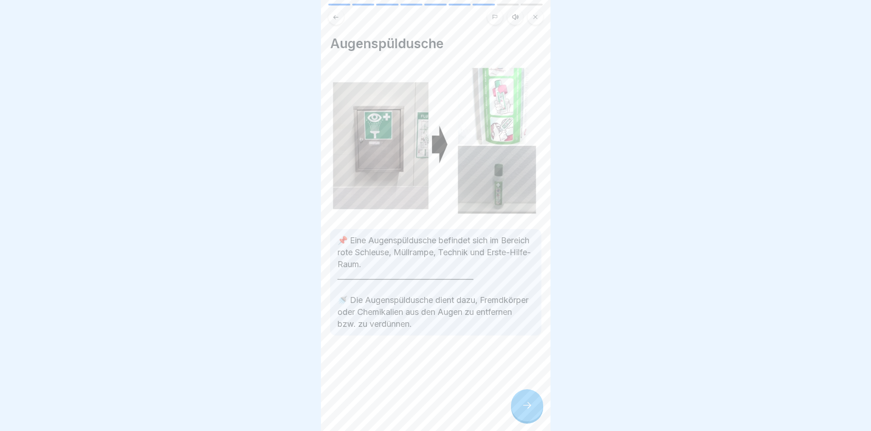
click at [529, 411] on icon at bounding box center [527, 405] width 11 height 11
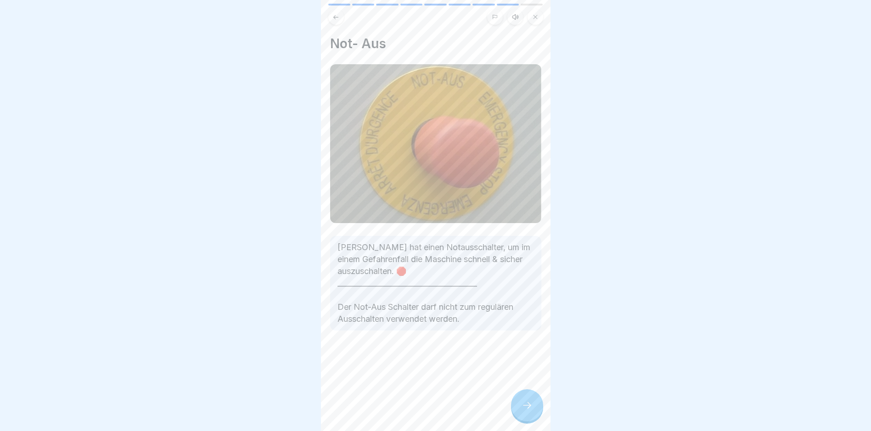
click at [526, 406] on div at bounding box center [527, 406] width 32 height 32
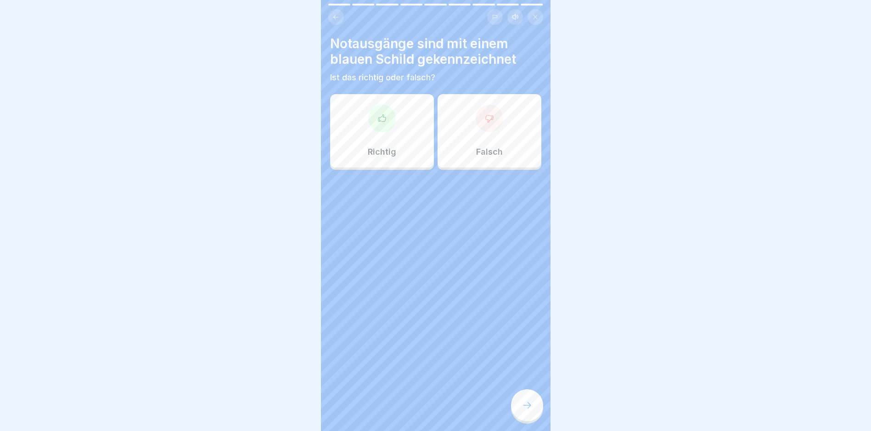
click at [490, 131] on div "Falsch" at bounding box center [490, 130] width 104 height 73
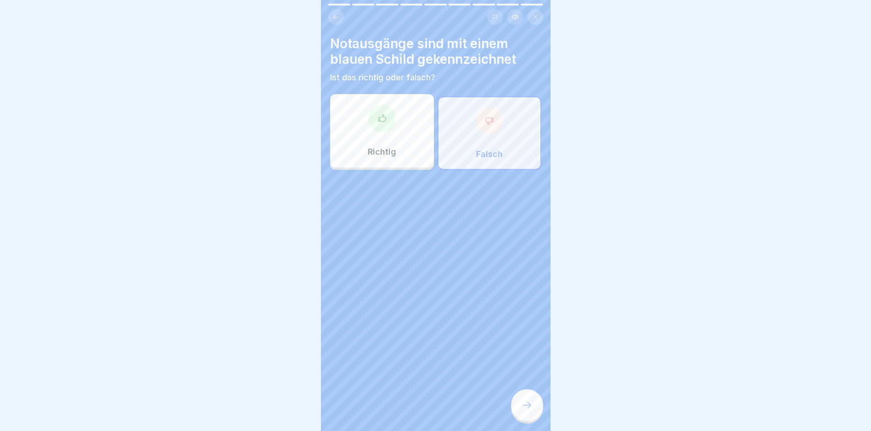
click at [529, 410] on icon at bounding box center [527, 405] width 11 height 11
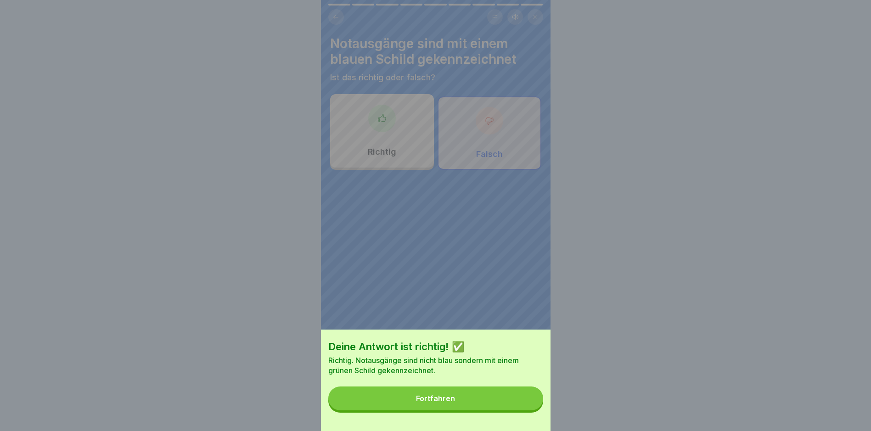
click at [463, 408] on button "Fortfahren" at bounding box center [435, 399] width 215 height 24
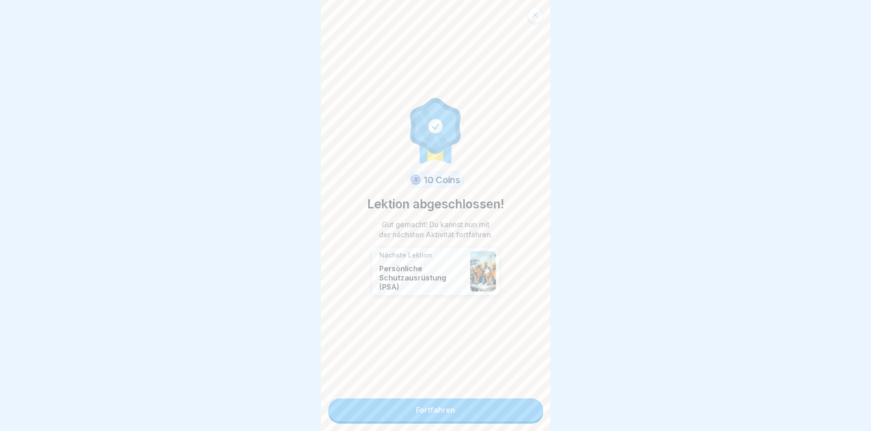
click at [440, 407] on link "Fortfahren" at bounding box center [435, 410] width 215 height 23
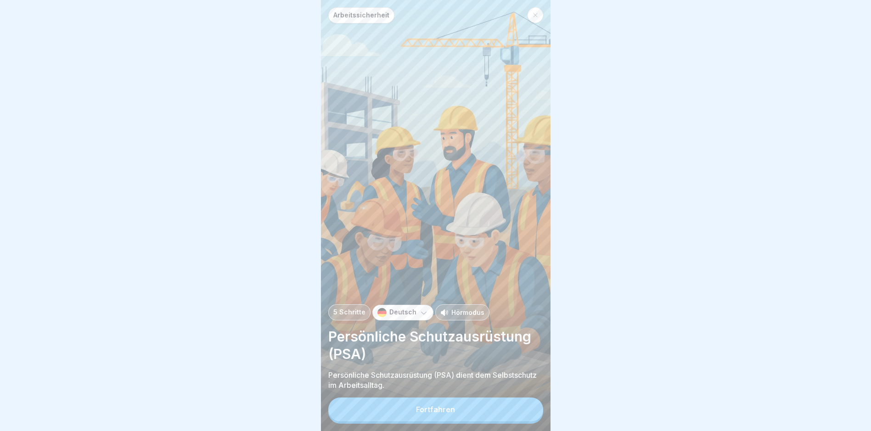
click at [427, 414] on div "Fortfahren" at bounding box center [435, 410] width 39 height 8
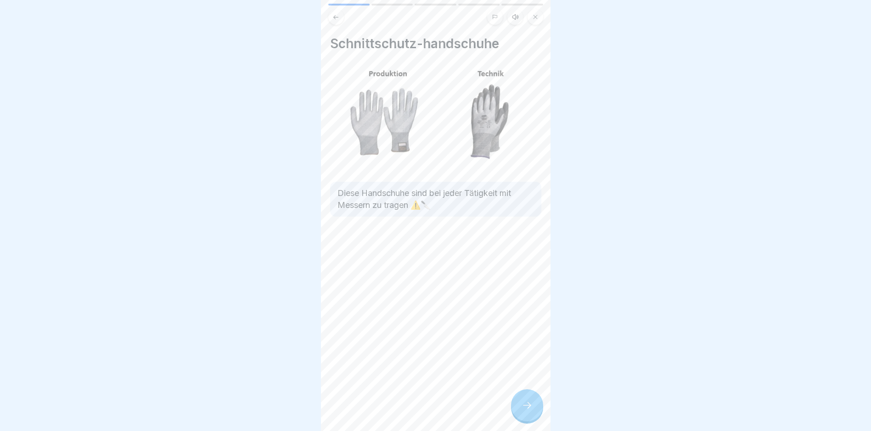
click at [523, 419] on div at bounding box center [527, 406] width 32 height 32
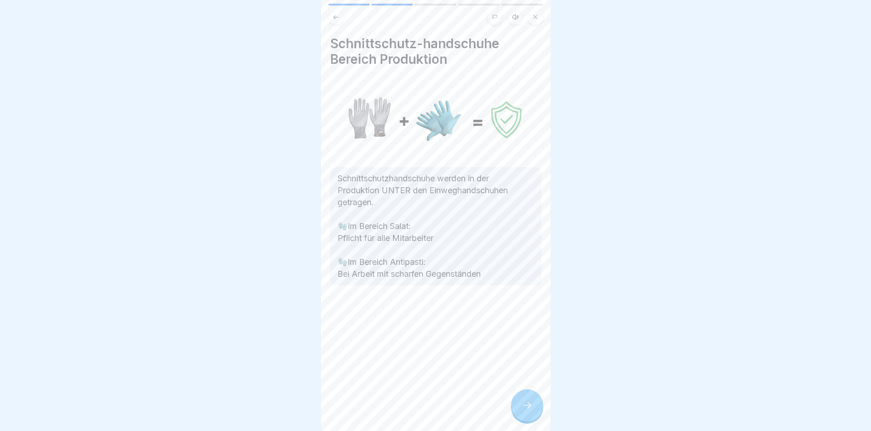
click at [526, 410] on icon at bounding box center [527, 405] width 11 height 11
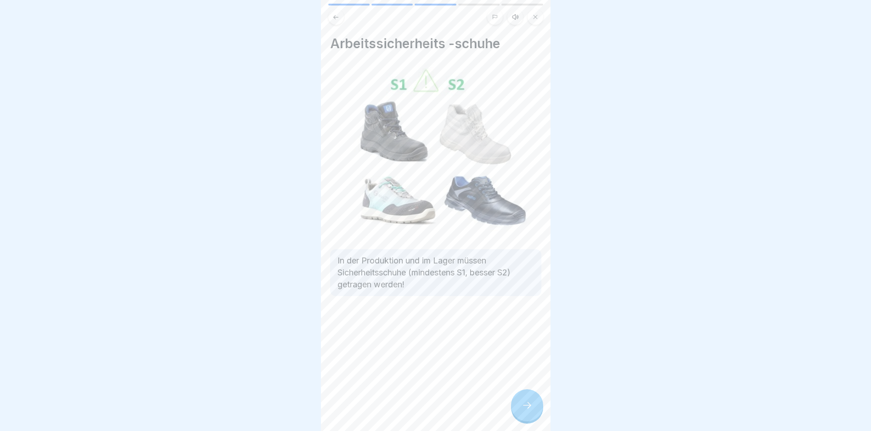
click at [523, 407] on div at bounding box center [527, 406] width 32 height 32
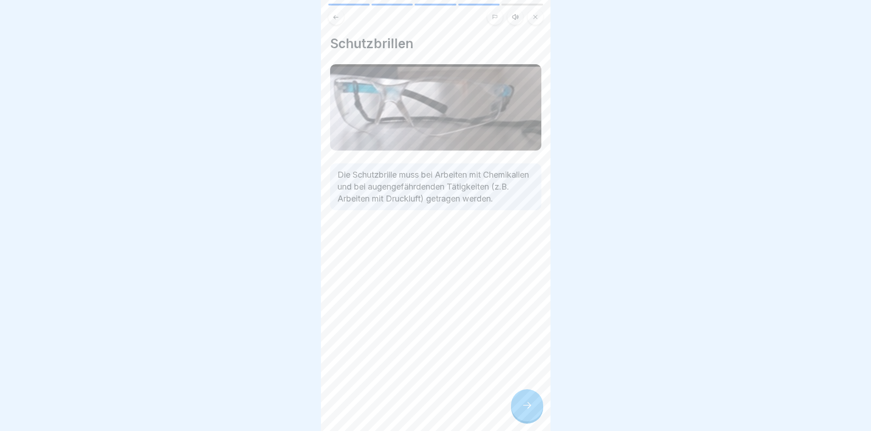
click at [524, 411] on icon at bounding box center [527, 405] width 11 height 11
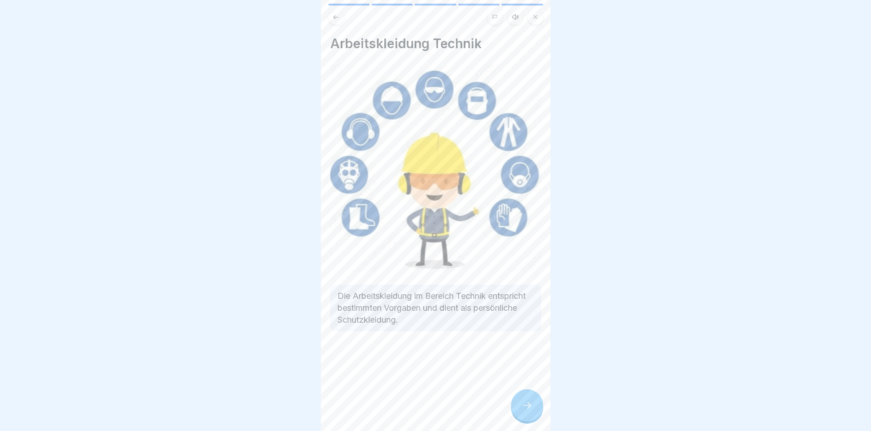
click at [524, 411] on icon at bounding box center [527, 405] width 11 height 11
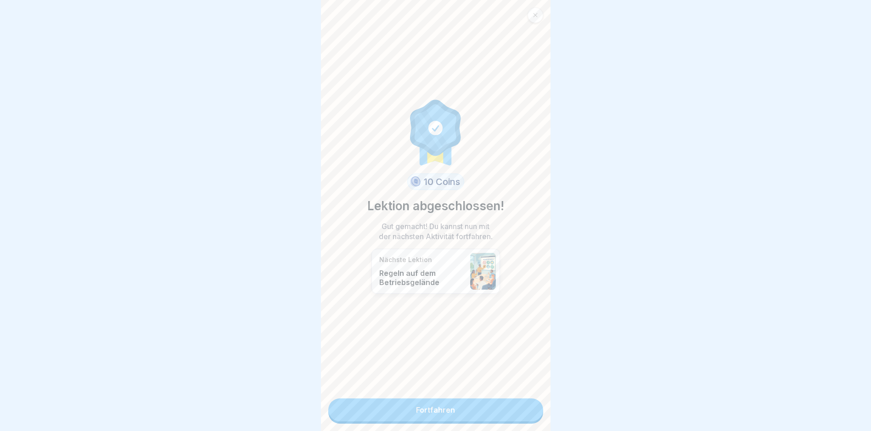
click at [430, 415] on link "Fortfahren" at bounding box center [435, 410] width 215 height 23
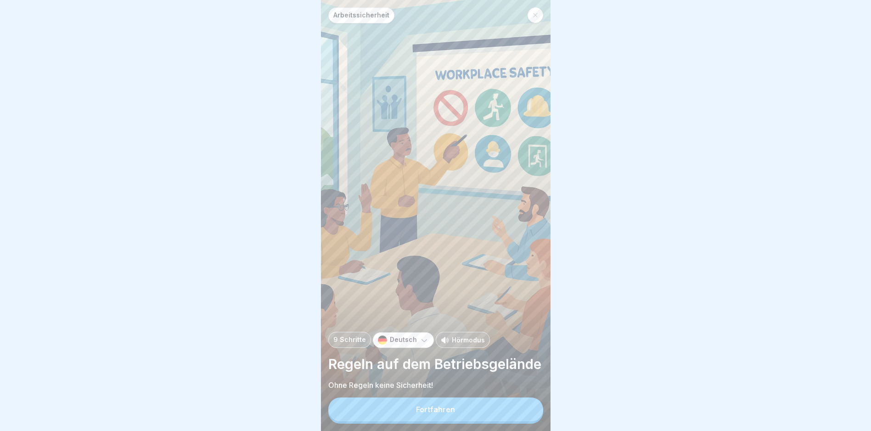
click at [429, 414] on div "Fortfahren" at bounding box center [435, 410] width 39 height 8
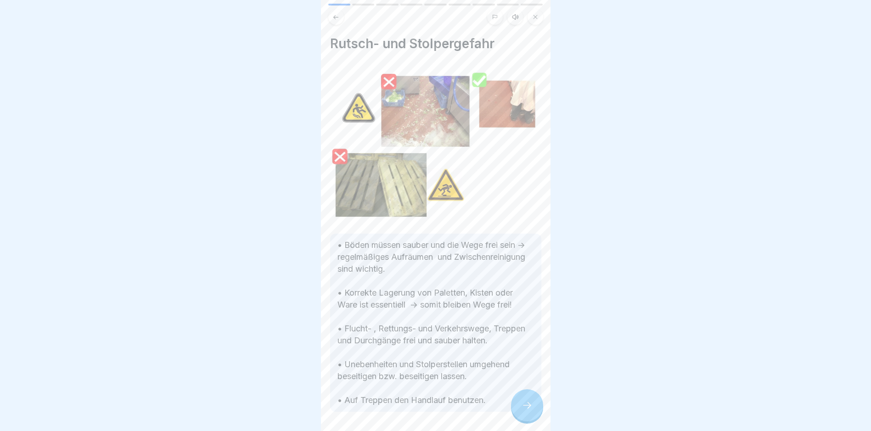
click at [520, 405] on div at bounding box center [527, 406] width 32 height 32
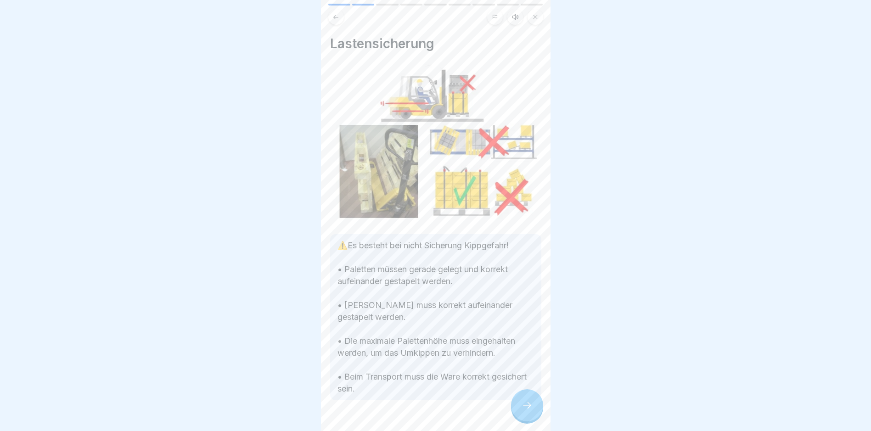
click at [522, 407] on div at bounding box center [527, 406] width 32 height 32
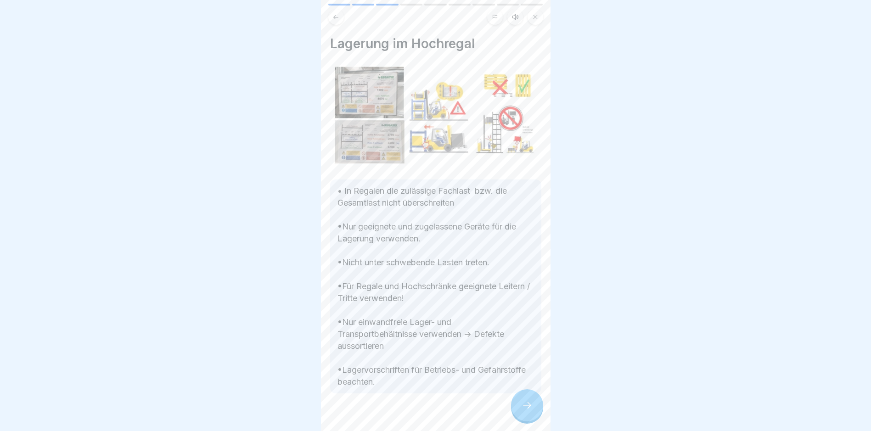
click at [526, 411] on icon at bounding box center [527, 405] width 11 height 11
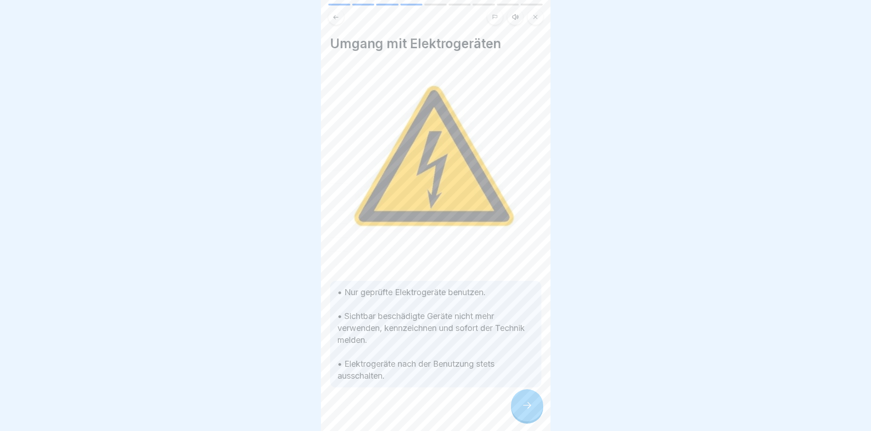
click at [526, 411] on icon at bounding box center [527, 405] width 11 height 11
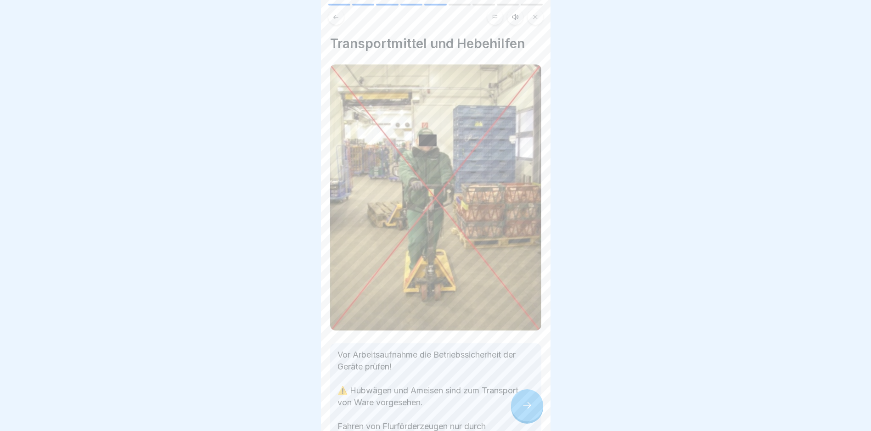
click at [529, 409] on icon at bounding box center [527, 405] width 11 height 11
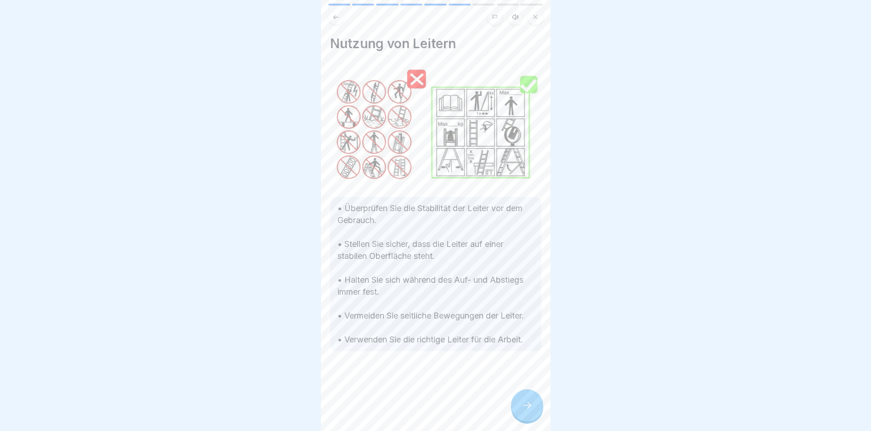
click at [530, 409] on icon at bounding box center [527, 405] width 11 height 11
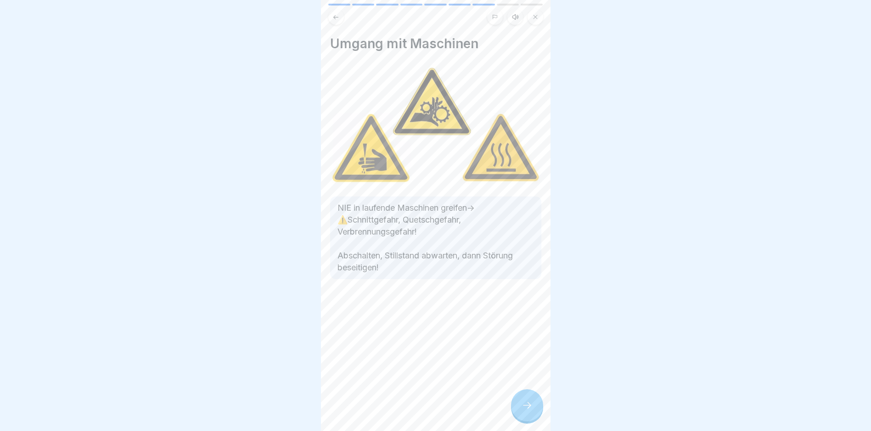
click at [530, 409] on icon at bounding box center [527, 405] width 11 height 11
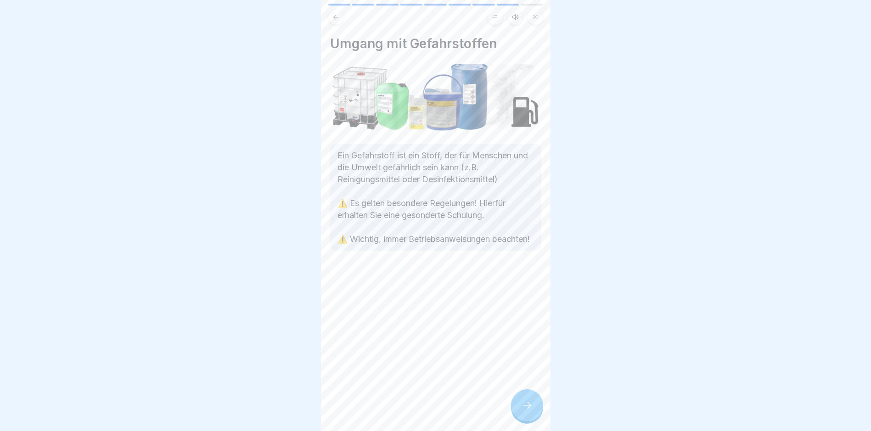
click at [530, 409] on icon at bounding box center [527, 405] width 11 height 11
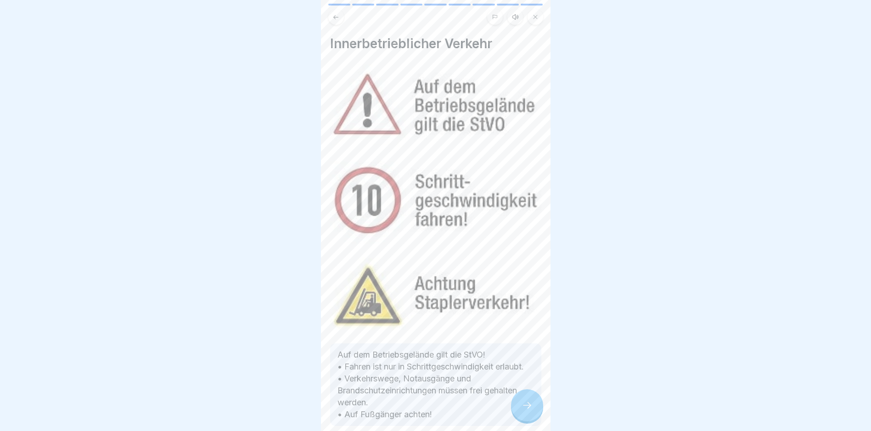
click at [530, 409] on icon at bounding box center [527, 405] width 11 height 11
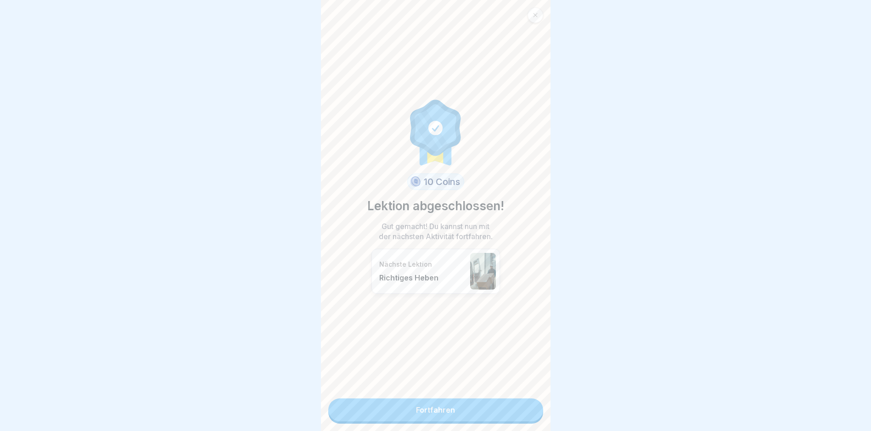
click at [531, 409] on link "Fortfahren" at bounding box center [435, 410] width 215 height 23
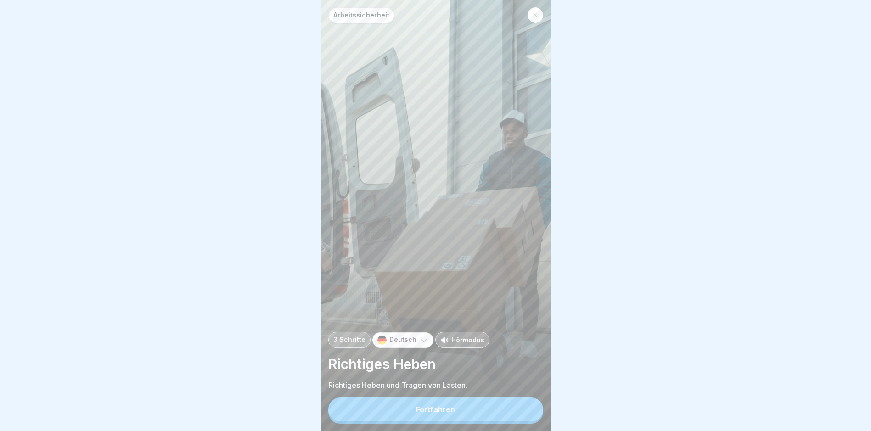
click at [447, 410] on button "Fortfahren" at bounding box center [435, 410] width 215 height 24
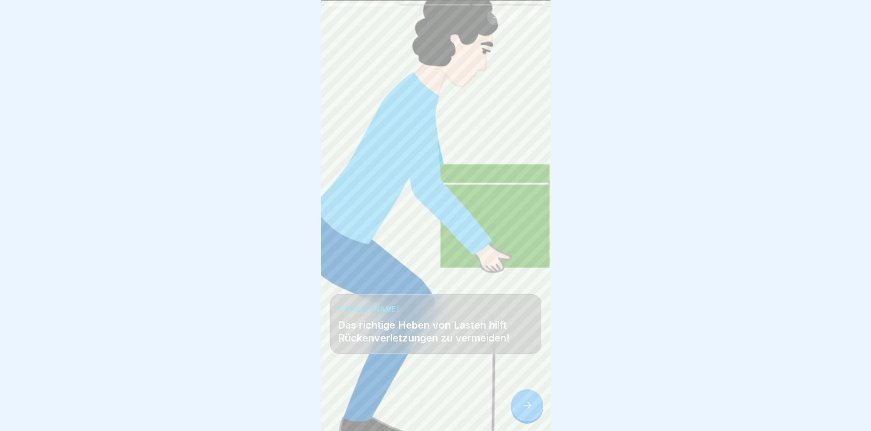
click at [519, 402] on div at bounding box center [527, 406] width 32 height 32
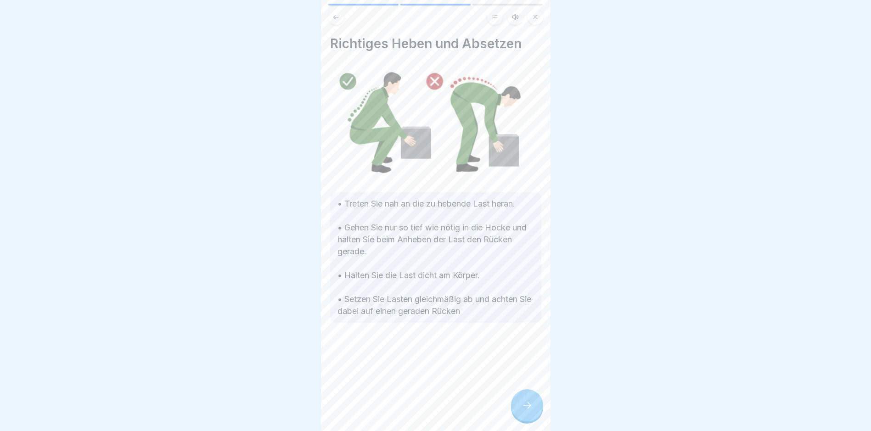
click at [517, 402] on div at bounding box center [527, 406] width 32 height 32
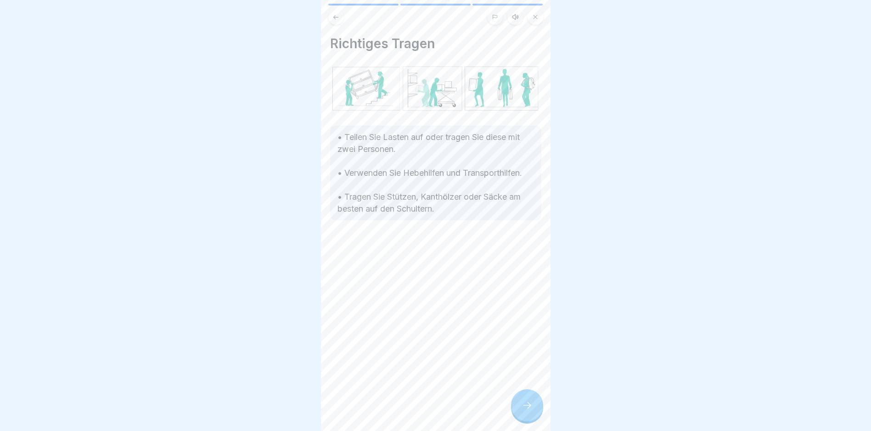
click at [520, 411] on div at bounding box center [527, 406] width 32 height 32
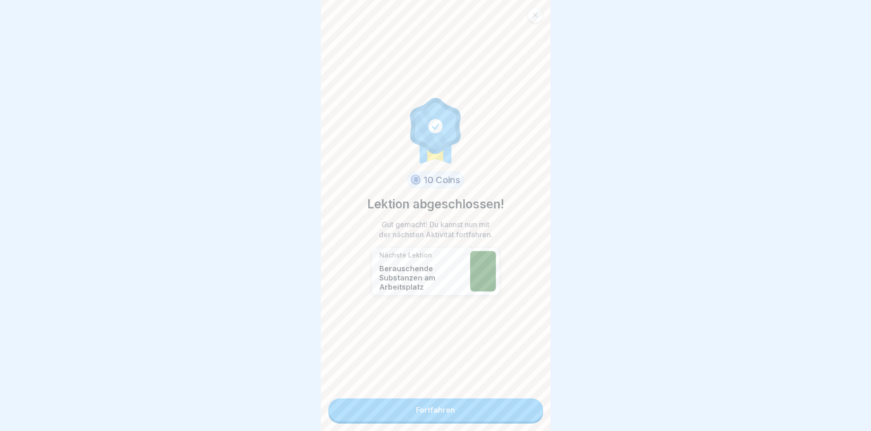
click at [429, 414] on link "Fortfahren" at bounding box center [435, 410] width 215 height 23
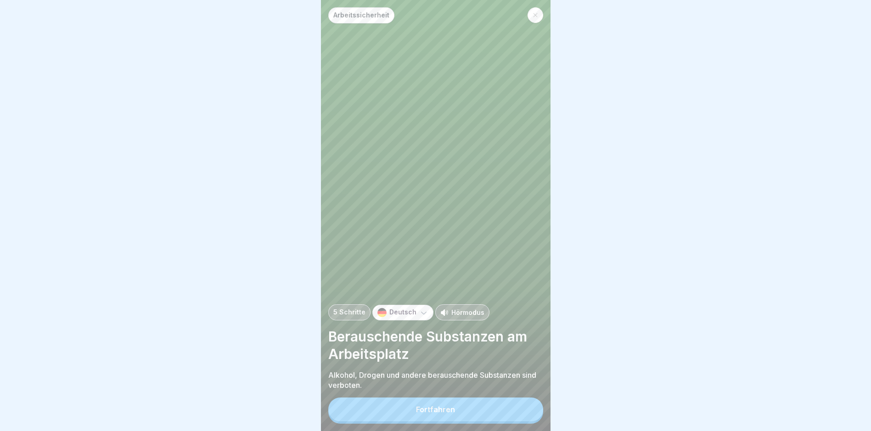
click at [424, 414] on div "Fortfahren" at bounding box center [435, 410] width 39 height 8
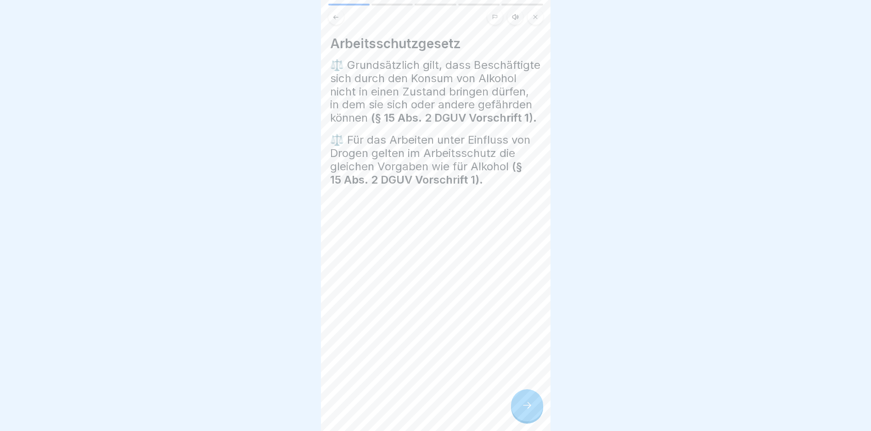
click at [525, 411] on icon at bounding box center [527, 405] width 11 height 11
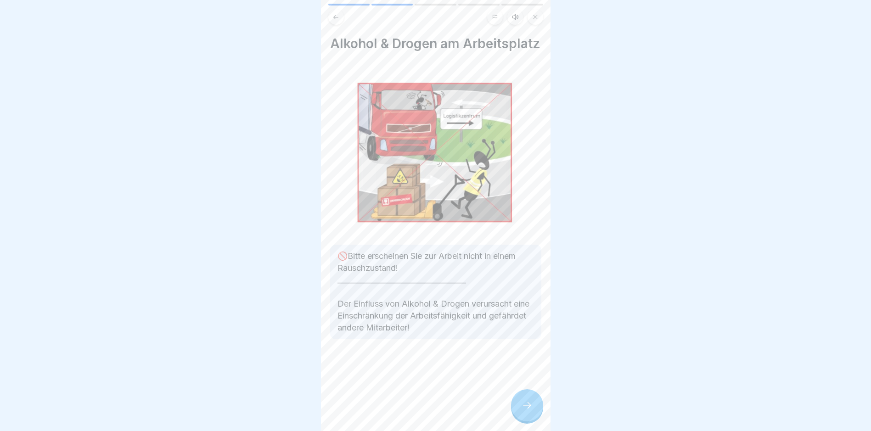
click at [523, 409] on icon at bounding box center [527, 405] width 11 height 11
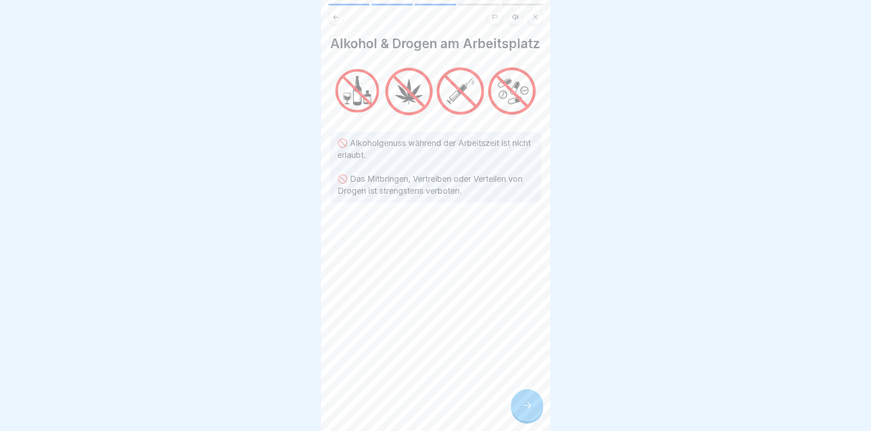
click at [523, 408] on icon at bounding box center [527, 405] width 11 height 11
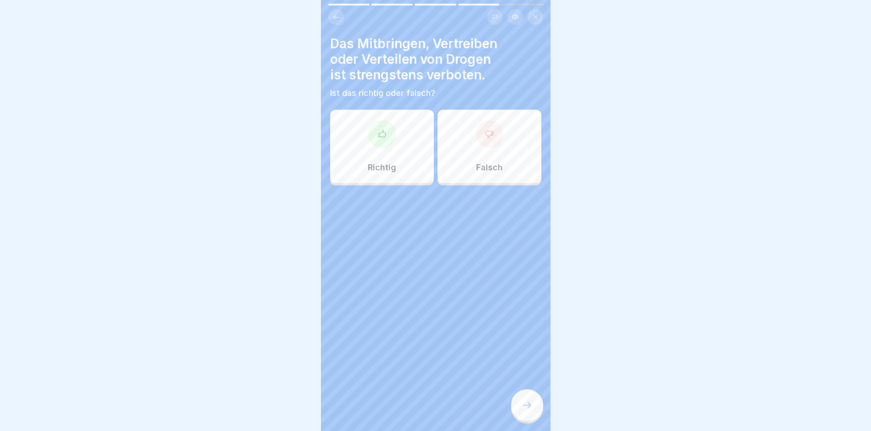
click at [523, 408] on icon at bounding box center [527, 405] width 11 height 11
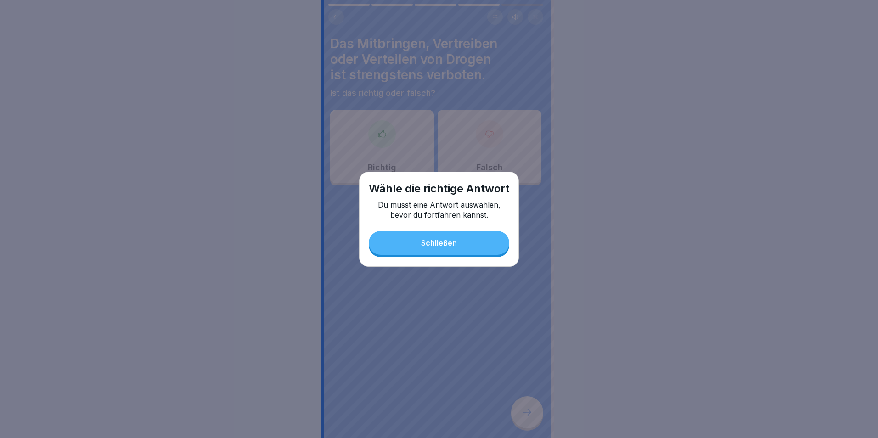
drag, startPoint x: 429, startPoint y: 238, endPoint x: 403, endPoint y: 217, distance: 33.4
click at [424, 232] on button "Schließen" at bounding box center [439, 243] width 141 height 24
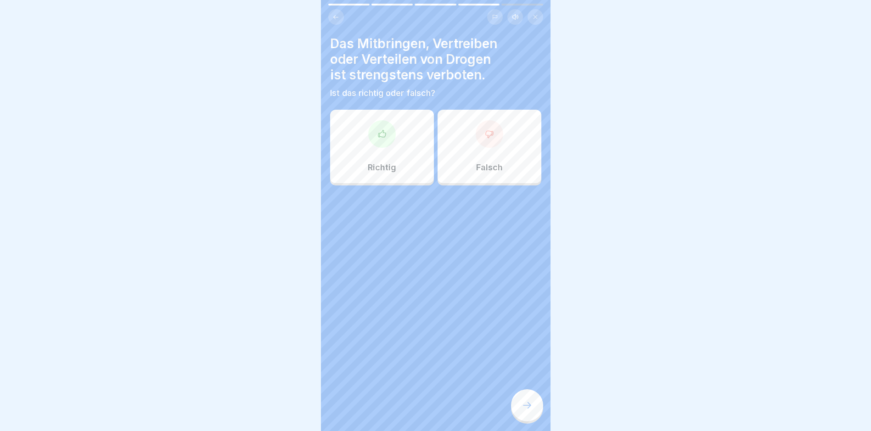
click at [378, 138] on icon at bounding box center [382, 134] width 9 height 9
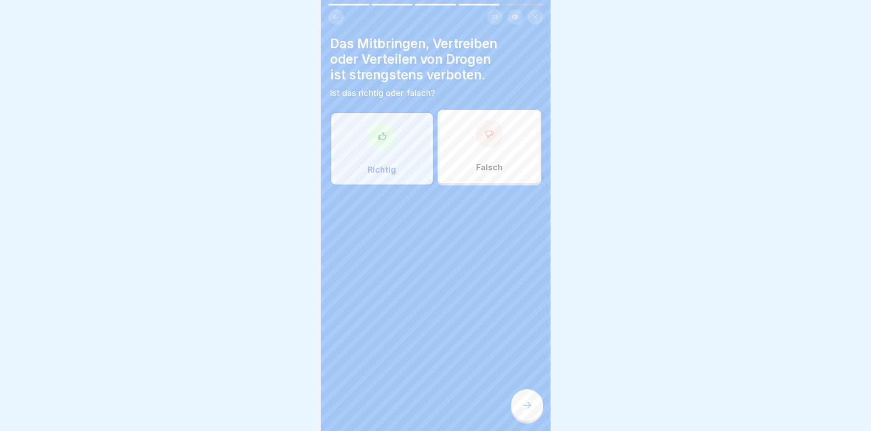
click at [526, 410] on icon at bounding box center [527, 405] width 11 height 11
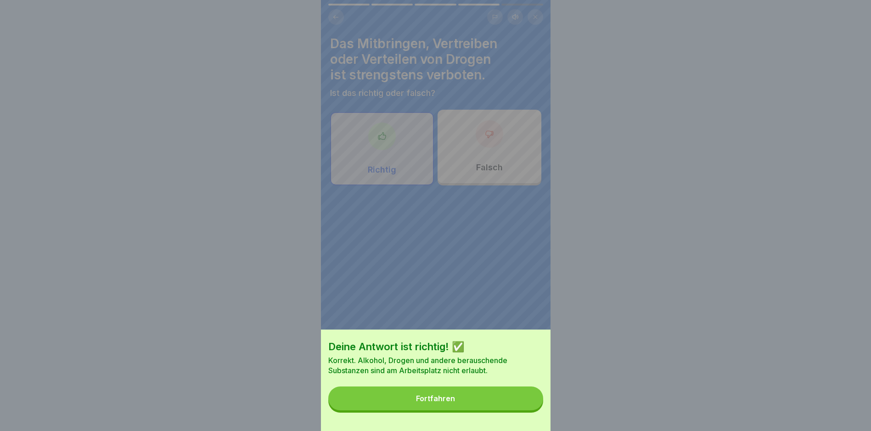
click at [426, 411] on button "Fortfahren" at bounding box center [435, 399] width 215 height 24
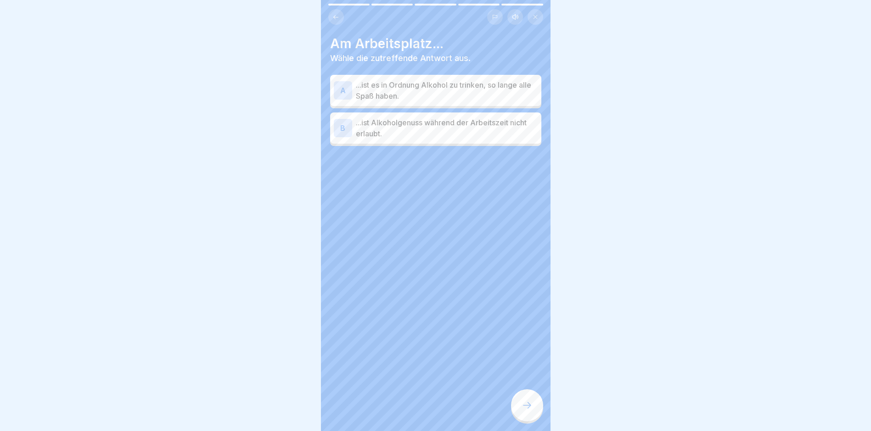
click at [365, 130] on p "...ist Alkoholgenuss während der Arbeitszeit nicht erlaubt." at bounding box center [447, 128] width 182 height 22
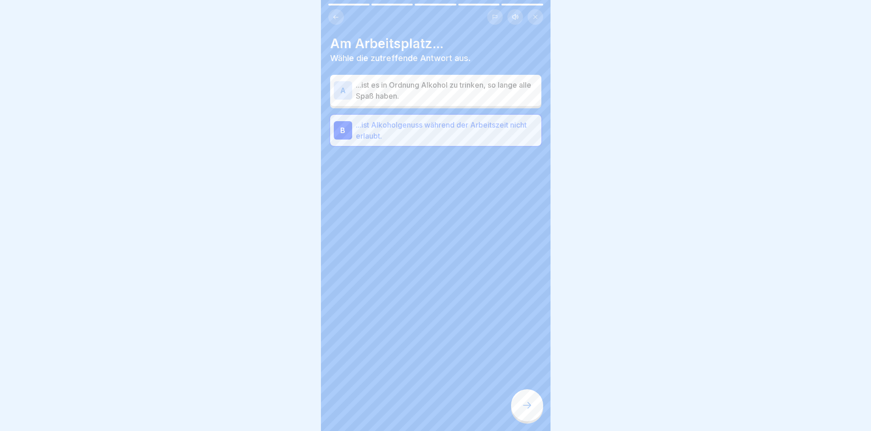
click at [527, 407] on icon at bounding box center [527, 405] width 11 height 11
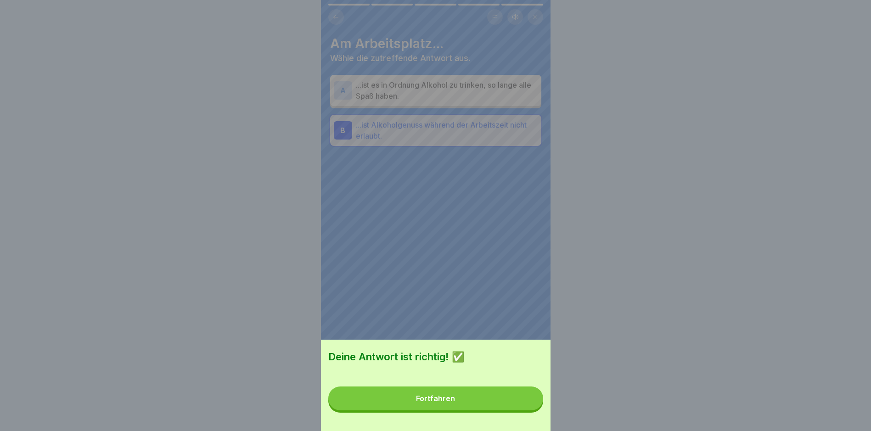
click at [412, 404] on button "Fortfahren" at bounding box center [435, 399] width 215 height 24
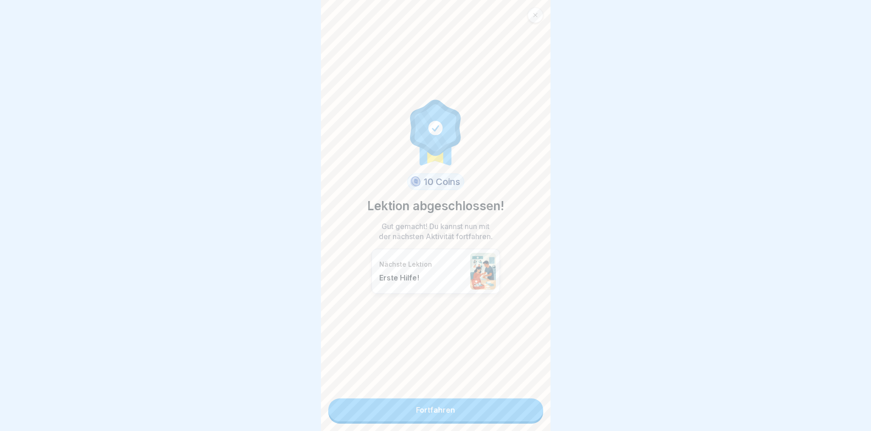
click at [407, 407] on link "Fortfahren" at bounding box center [435, 410] width 215 height 23
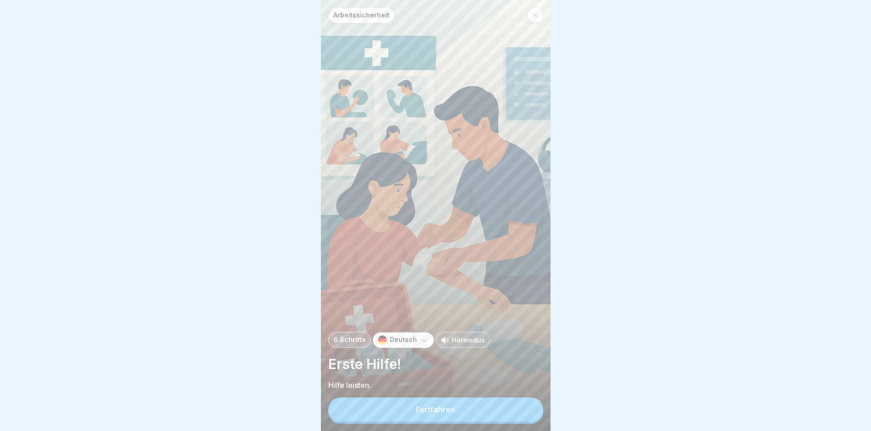
click at [405, 419] on button "Fortfahren" at bounding box center [435, 410] width 215 height 24
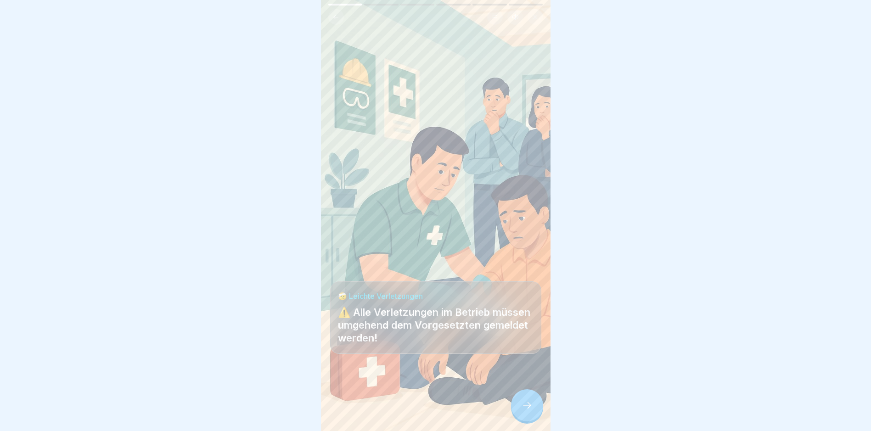
click at [524, 406] on div at bounding box center [527, 406] width 32 height 32
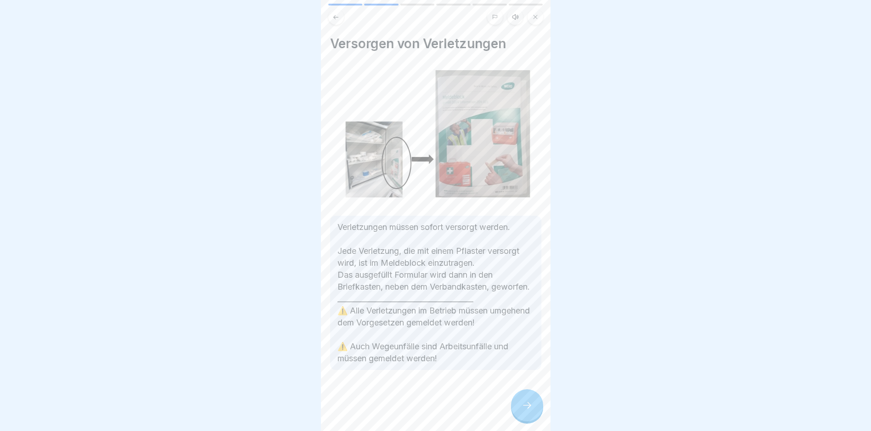
click at [520, 403] on div at bounding box center [527, 406] width 32 height 32
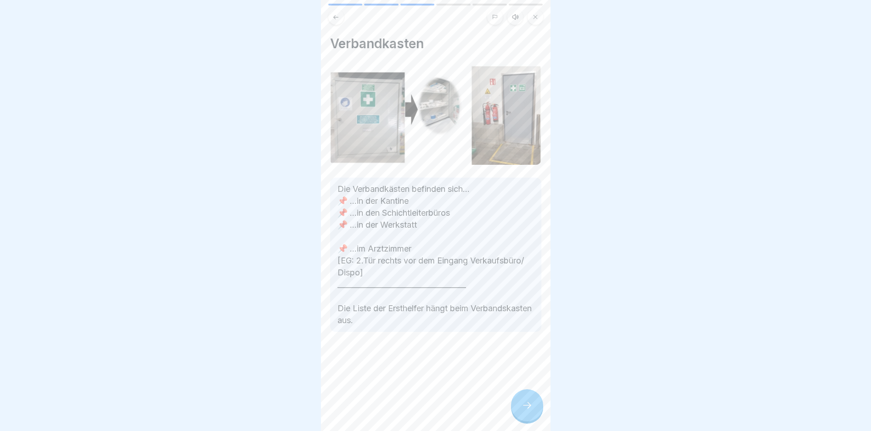
click at [523, 407] on div at bounding box center [527, 406] width 32 height 32
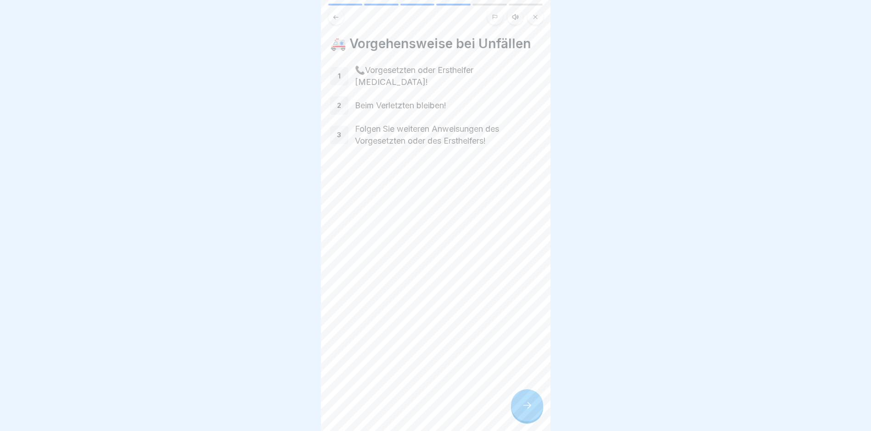
click at [525, 407] on div at bounding box center [527, 406] width 32 height 32
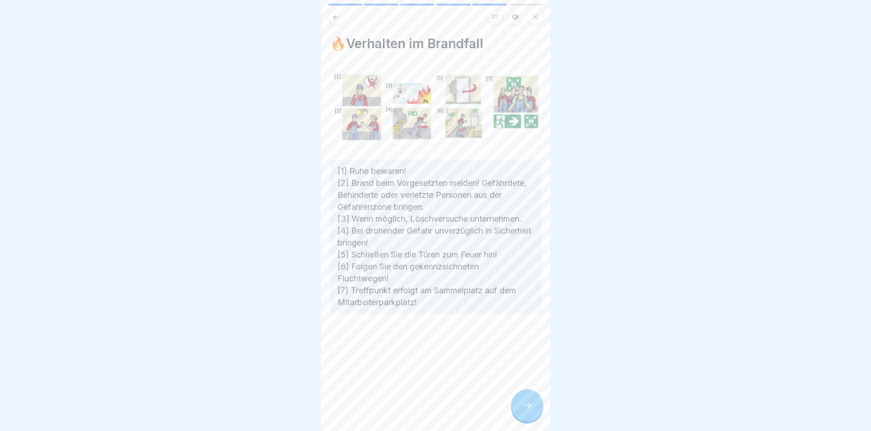
click at [525, 407] on div at bounding box center [527, 406] width 32 height 32
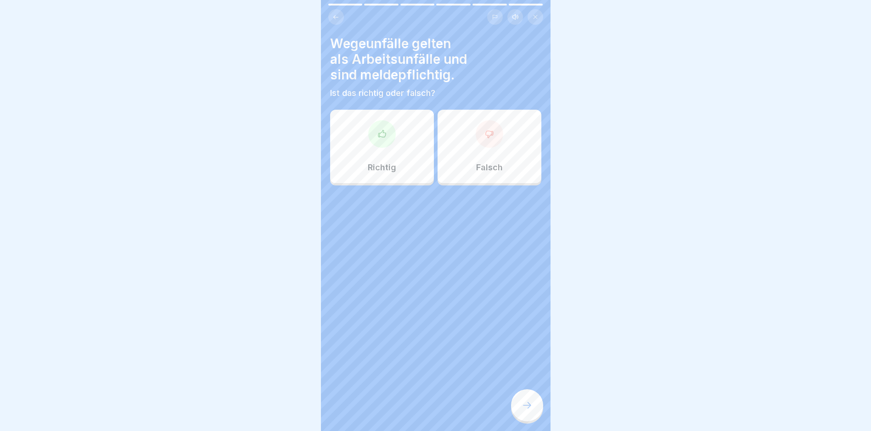
click at [525, 407] on div at bounding box center [527, 406] width 32 height 32
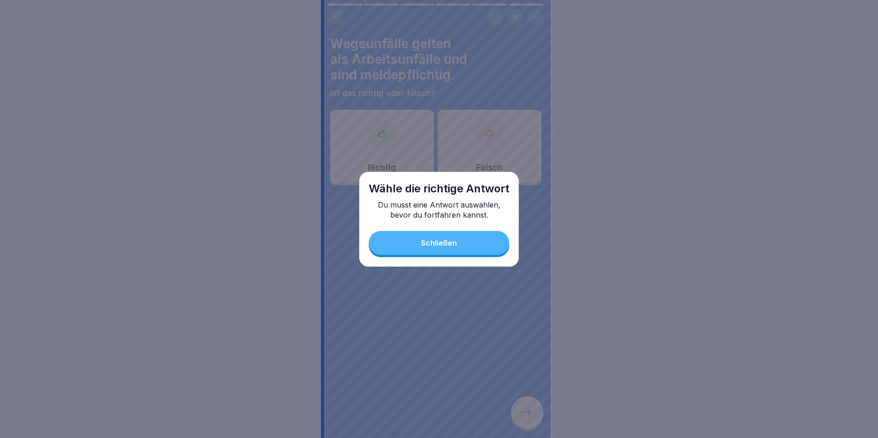
click at [421, 239] on button "Schließen" at bounding box center [439, 243] width 141 height 24
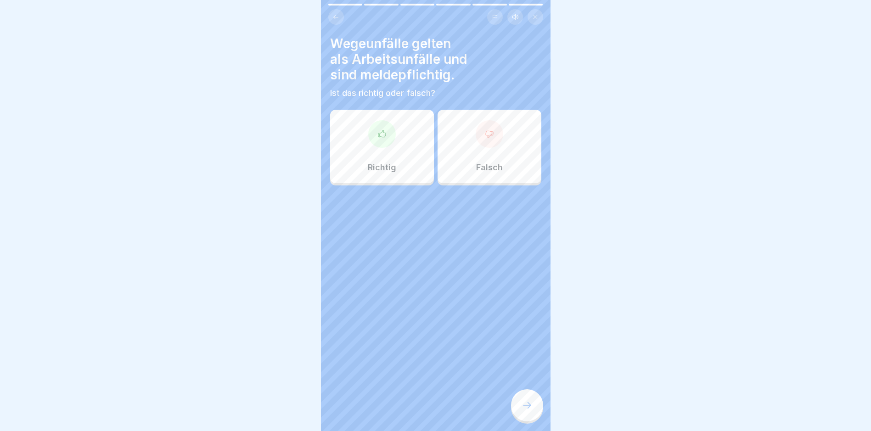
click at [486, 133] on icon at bounding box center [489, 134] width 9 height 9
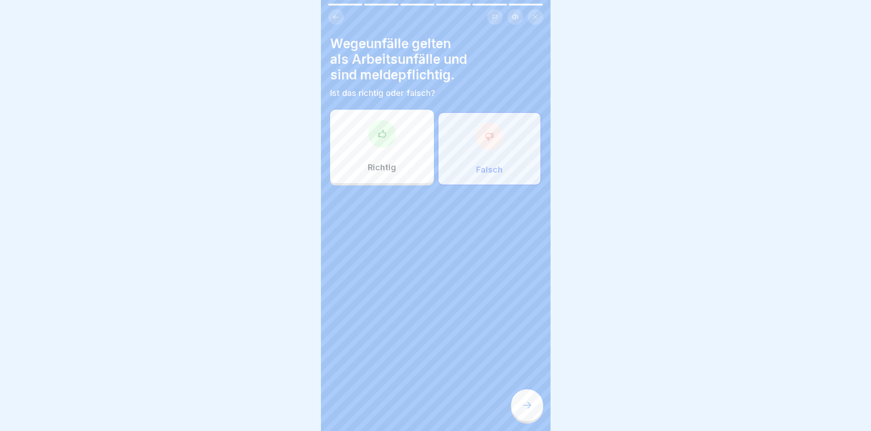
click at [529, 407] on div at bounding box center [527, 406] width 32 height 32
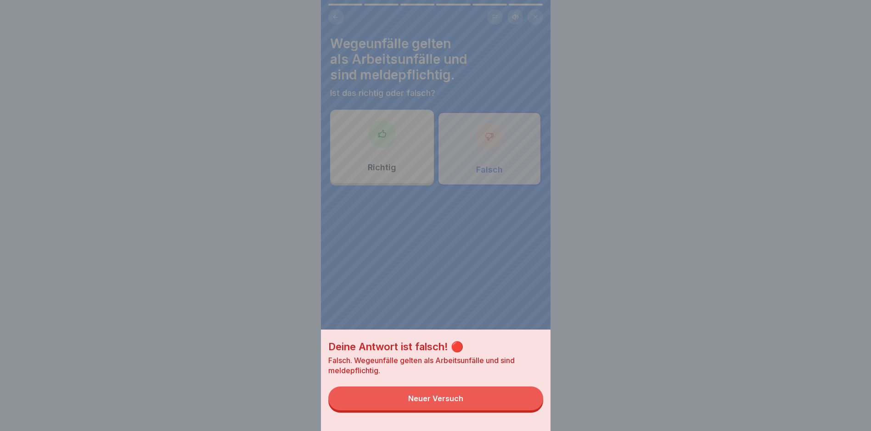
click at [463, 403] on div "Neuer Versuch" at bounding box center [435, 399] width 55 height 8
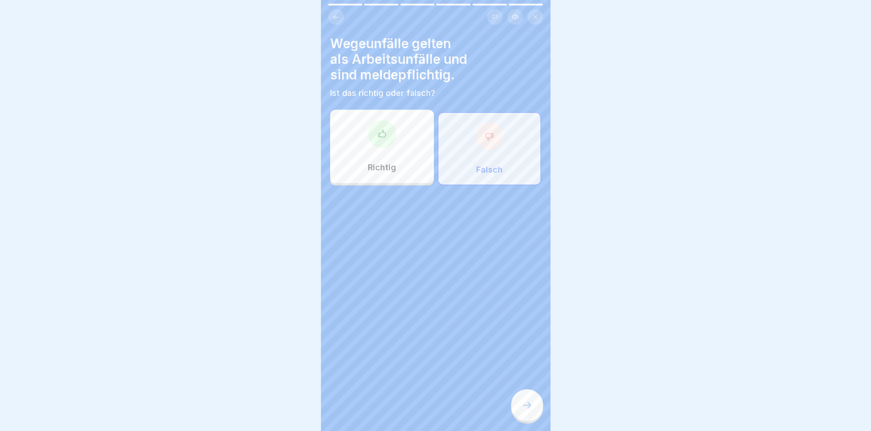
click at [372, 152] on div "Richtig" at bounding box center [382, 146] width 104 height 73
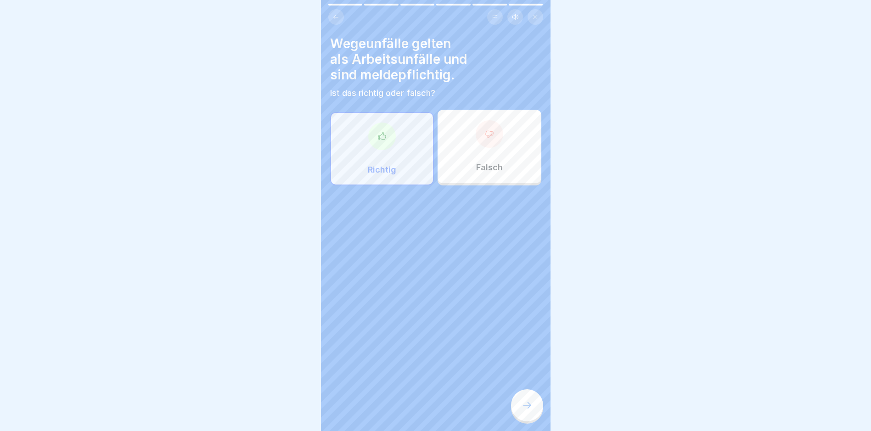
click at [523, 404] on div at bounding box center [527, 406] width 32 height 32
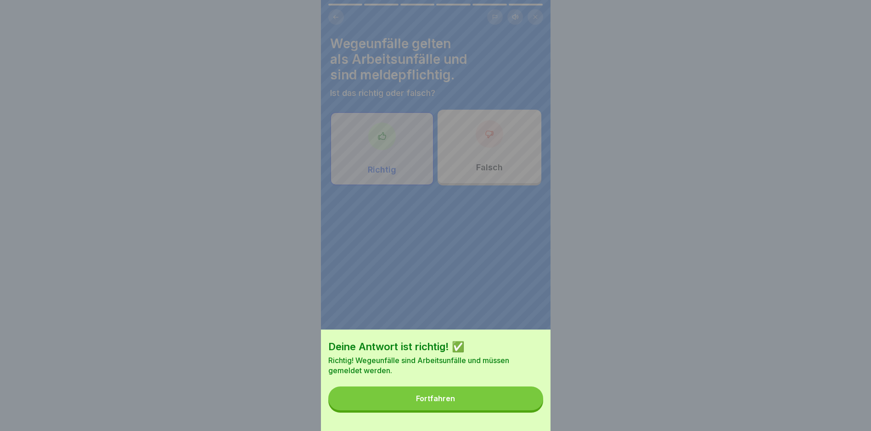
click at [442, 403] on div "Fortfahren" at bounding box center [435, 399] width 39 height 8
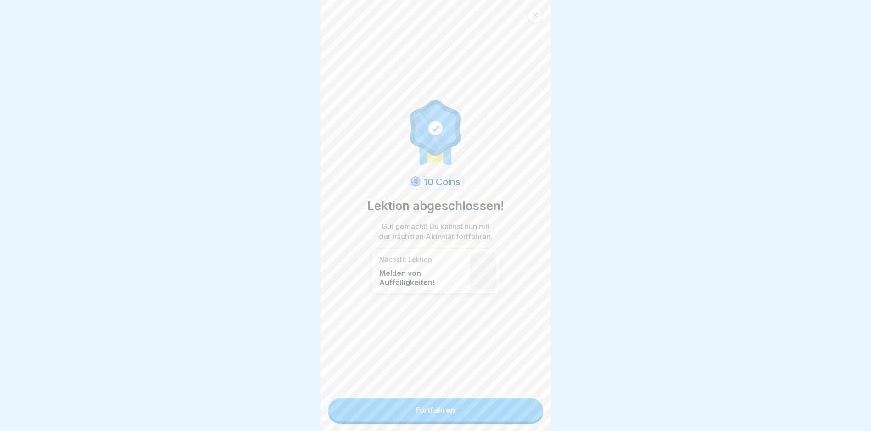
click at [430, 408] on link "Fortfahren" at bounding box center [435, 410] width 215 height 23
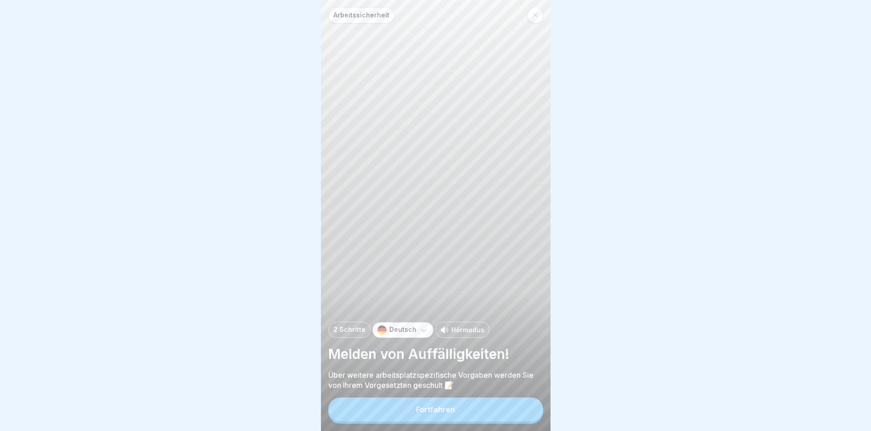
click at [423, 414] on div "Fortfahren" at bounding box center [435, 410] width 39 height 8
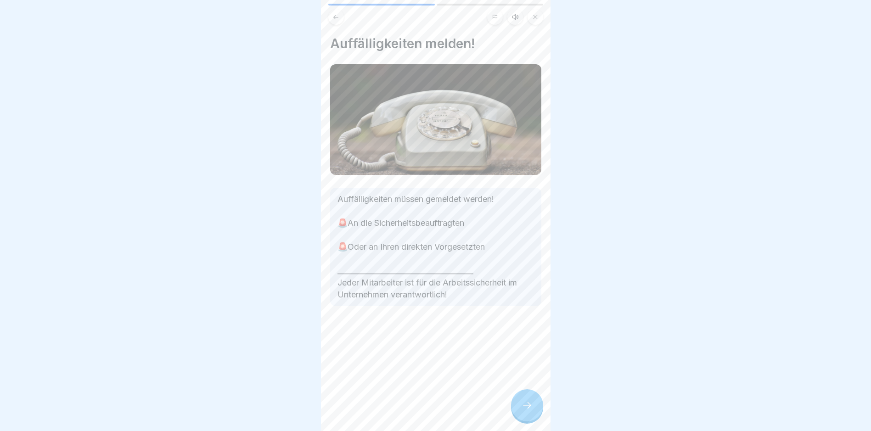
click at [526, 406] on div at bounding box center [527, 406] width 32 height 32
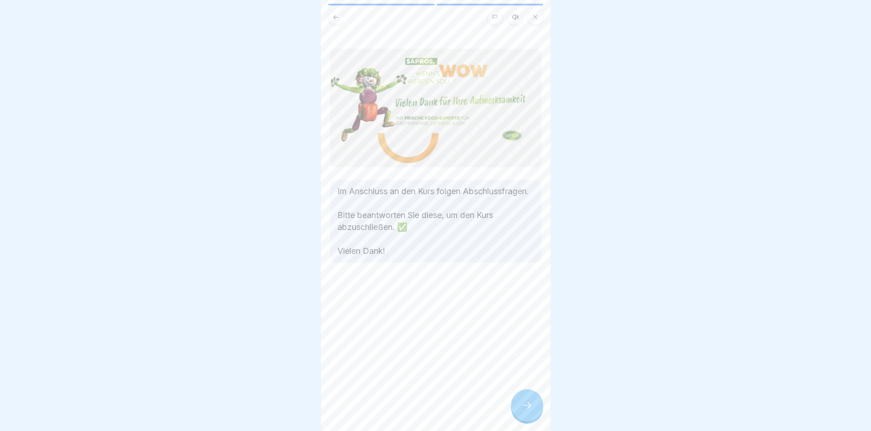
click at [522, 422] on div at bounding box center [527, 406] width 32 height 32
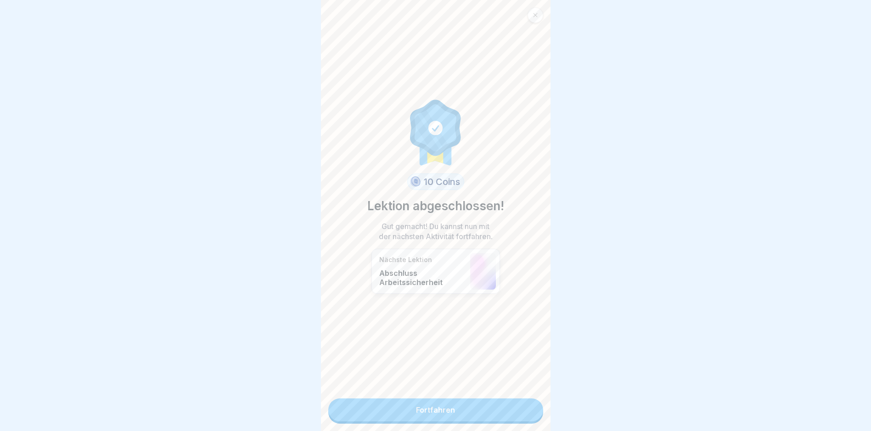
click at [418, 406] on link "Fortfahren" at bounding box center [435, 410] width 215 height 23
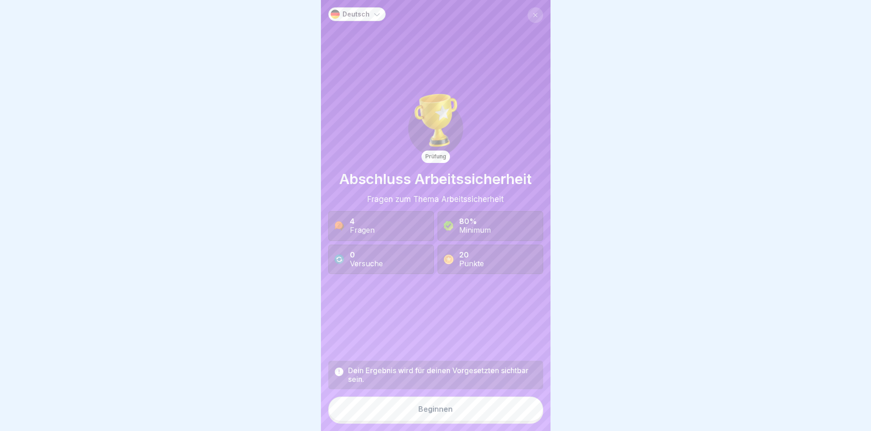
click at [418, 413] on div "Beginnen" at bounding box center [435, 409] width 34 height 8
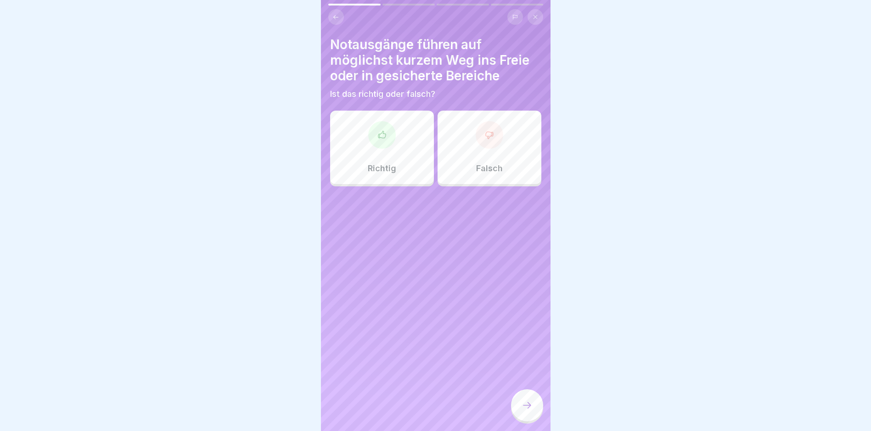
click at [379, 144] on div at bounding box center [382, 135] width 28 height 28
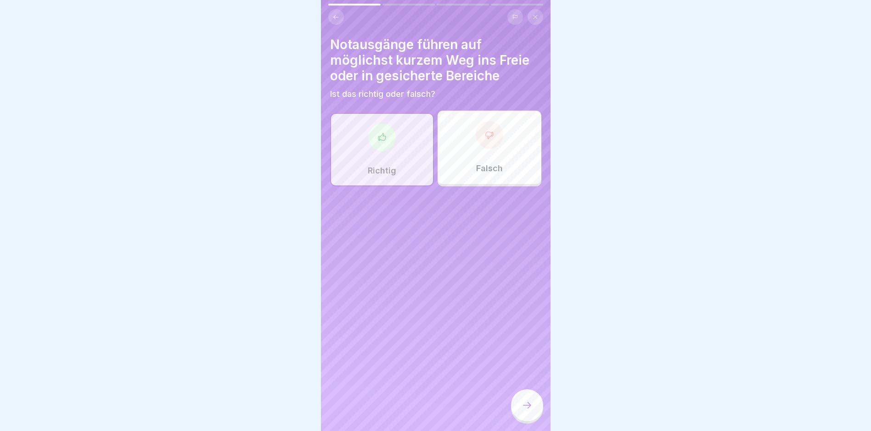
click at [531, 408] on icon at bounding box center [527, 405] width 11 height 11
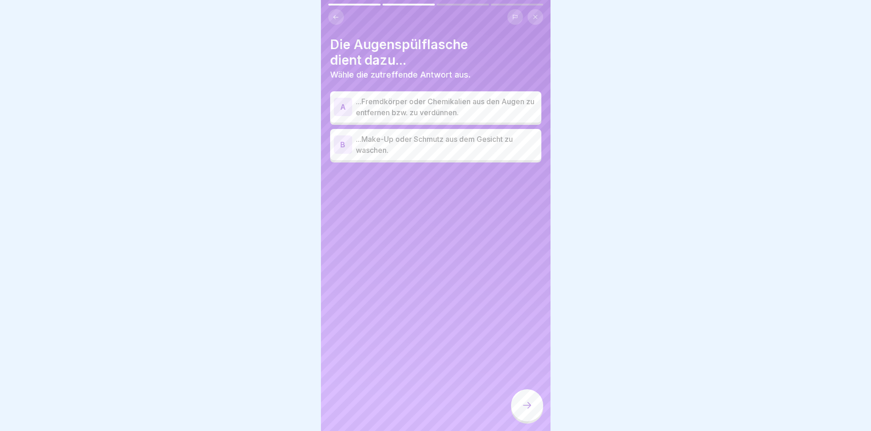
click at [373, 95] on div "A ...Fremdkörper oder Chemikalien aus den Augen zu entfernen bzw. zu verdünnen." at bounding box center [435, 106] width 211 height 31
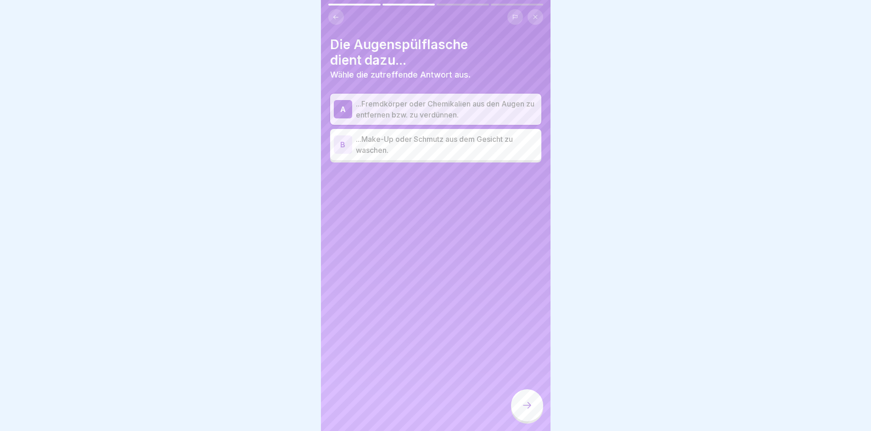
click at [514, 414] on div at bounding box center [527, 406] width 32 height 32
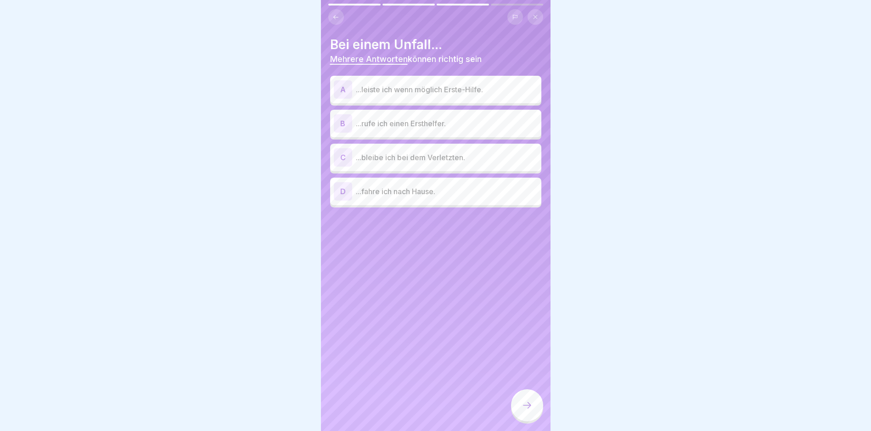
click at [370, 87] on p "...leiste ich wenn möglich Erste-Hilfe." at bounding box center [447, 89] width 182 height 11
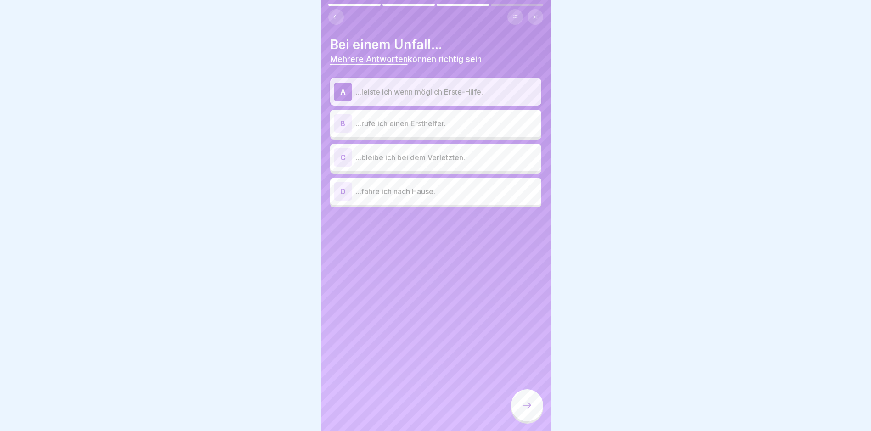
click at [355, 123] on div "B ...rufe ich einen Ersthelfer." at bounding box center [436, 123] width 204 height 18
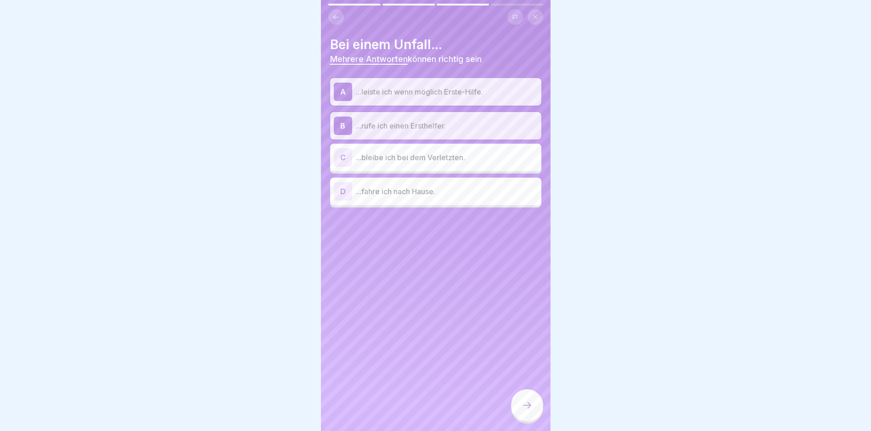
click at [344, 157] on div "C" at bounding box center [343, 157] width 18 height 18
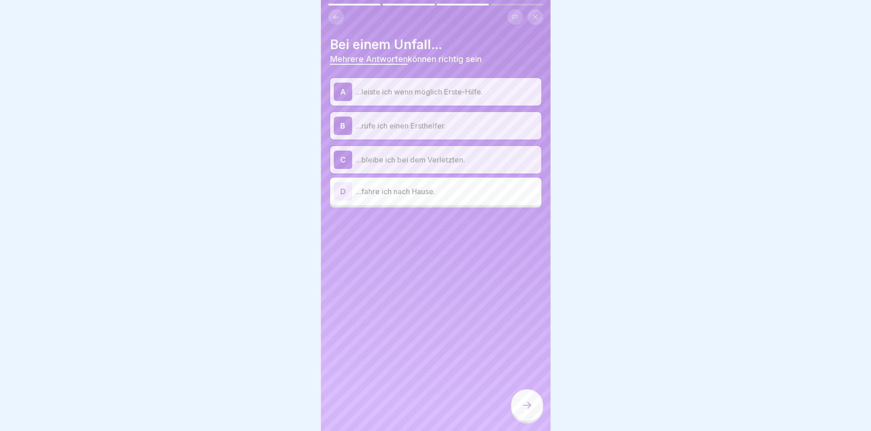
drag, startPoint x: 518, startPoint y: 413, endPoint x: 509, endPoint y: 418, distance: 10.5
click at [518, 413] on div at bounding box center [527, 406] width 32 height 32
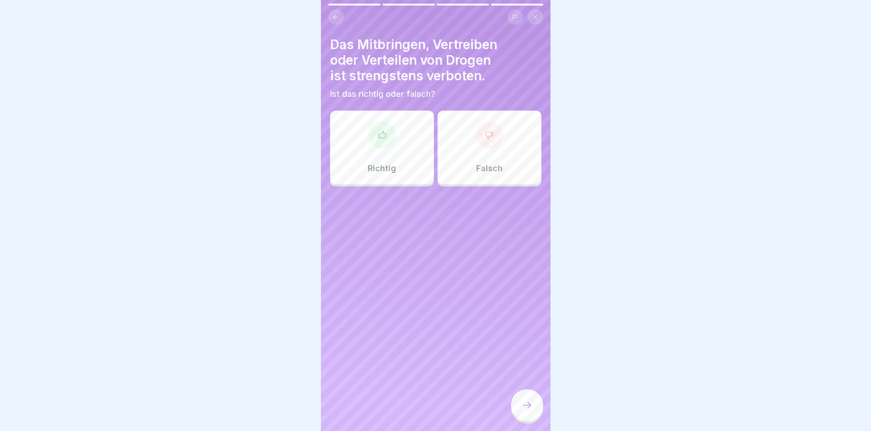
click at [390, 139] on div at bounding box center [382, 135] width 28 height 28
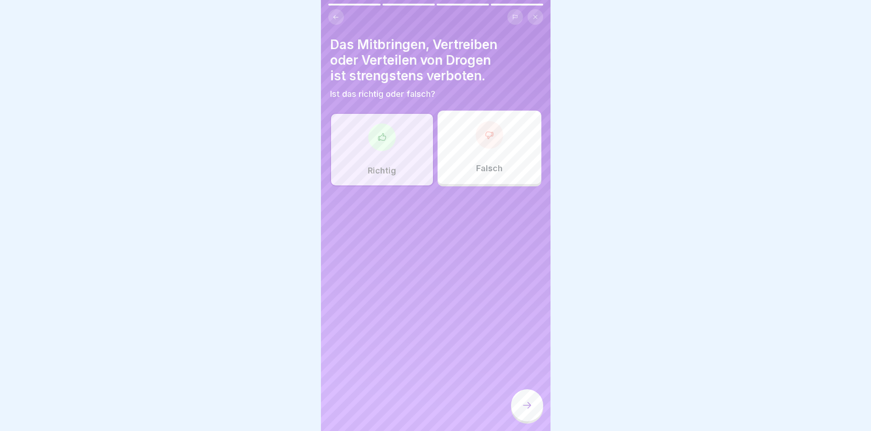
click at [538, 415] on div at bounding box center [527, 406] width 32 height 32
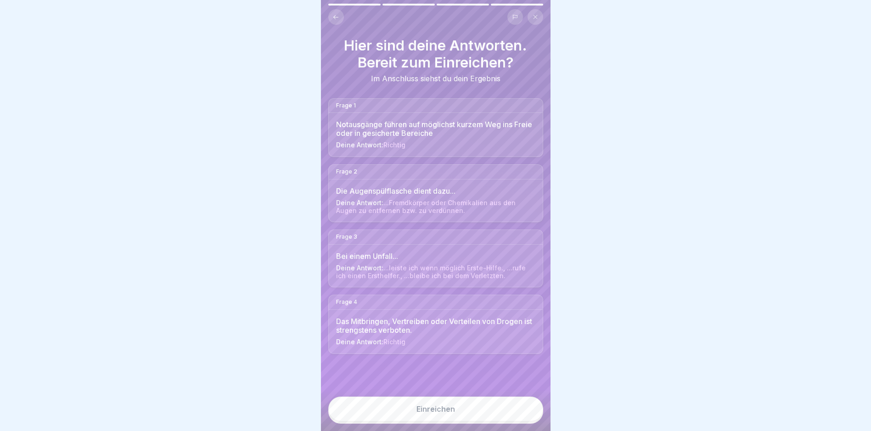
click at [431, 411] on button "Einreichen" at bounding box center [435, 409] width 215 height 25
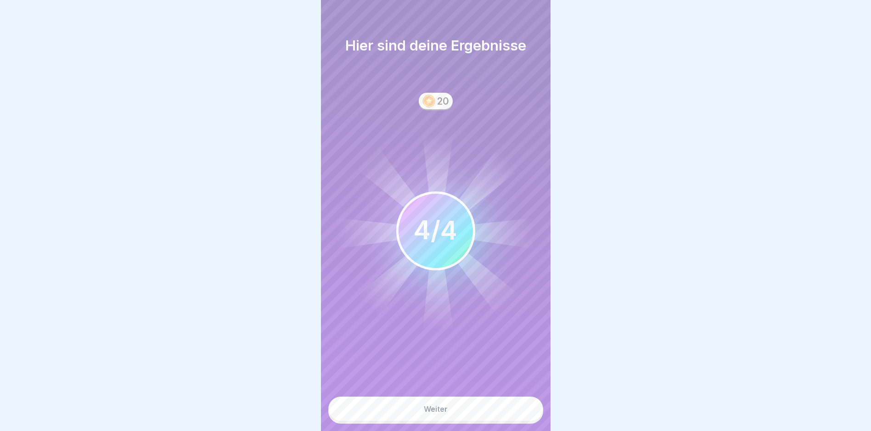
click at [422, 417] on button "Weiter" at bounding box center [435, 409] width 215 height 25
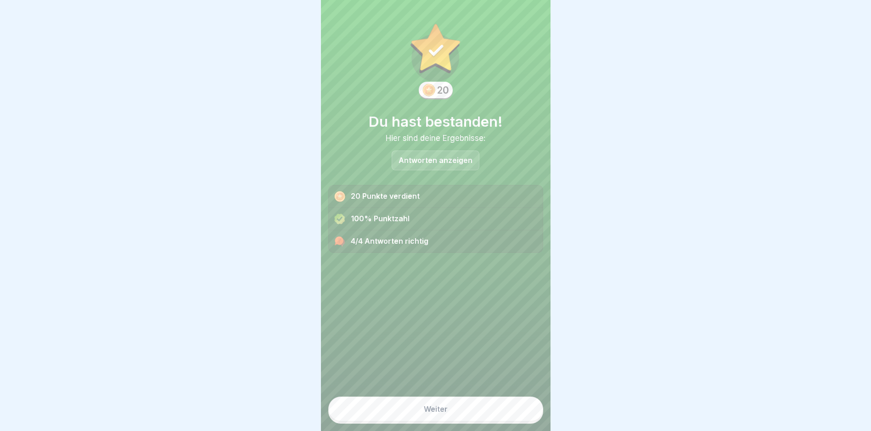
click at [420, 413] on button "Weiter" at bounding box center [435, 409] width 215 height 25
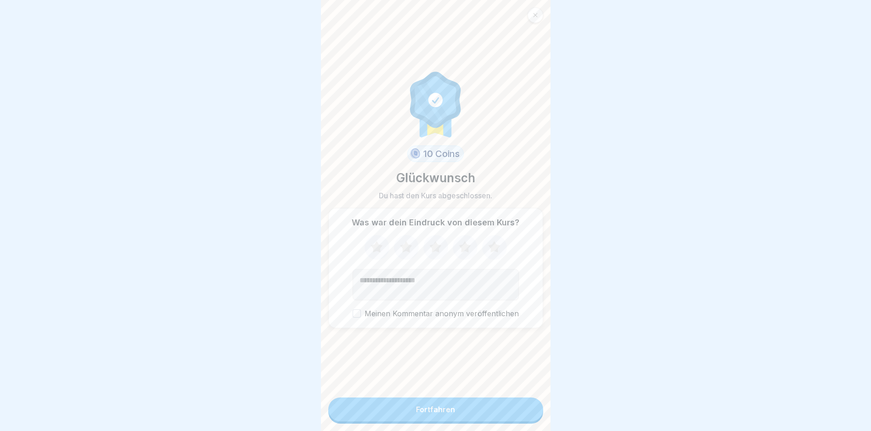
click at [420, 413] on div "Fortfahren" at bounding box center [435, 410] width 39 height 8
